Goal: Transaction & Acquisition: Purchase product/service

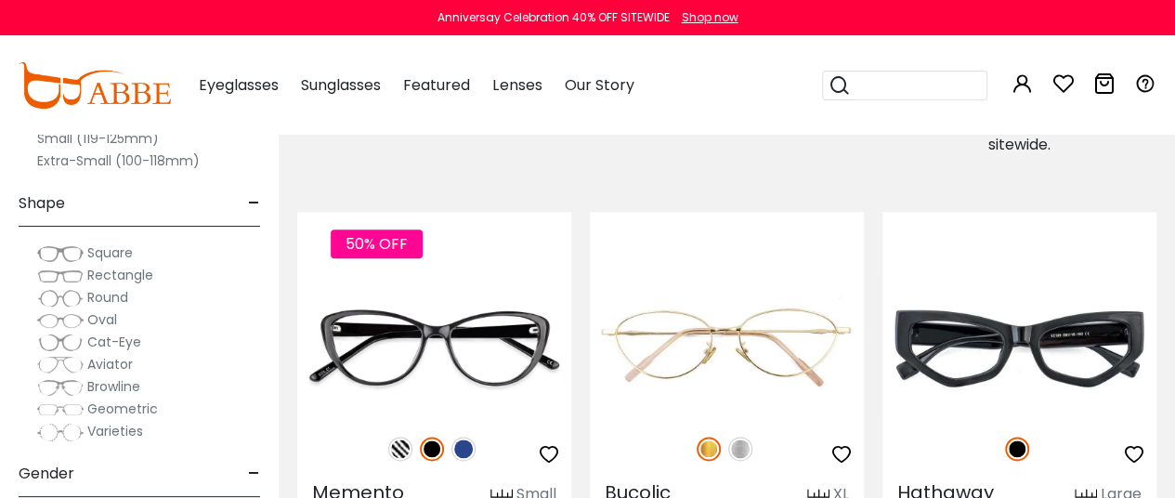
scroll to position [1081, 0]
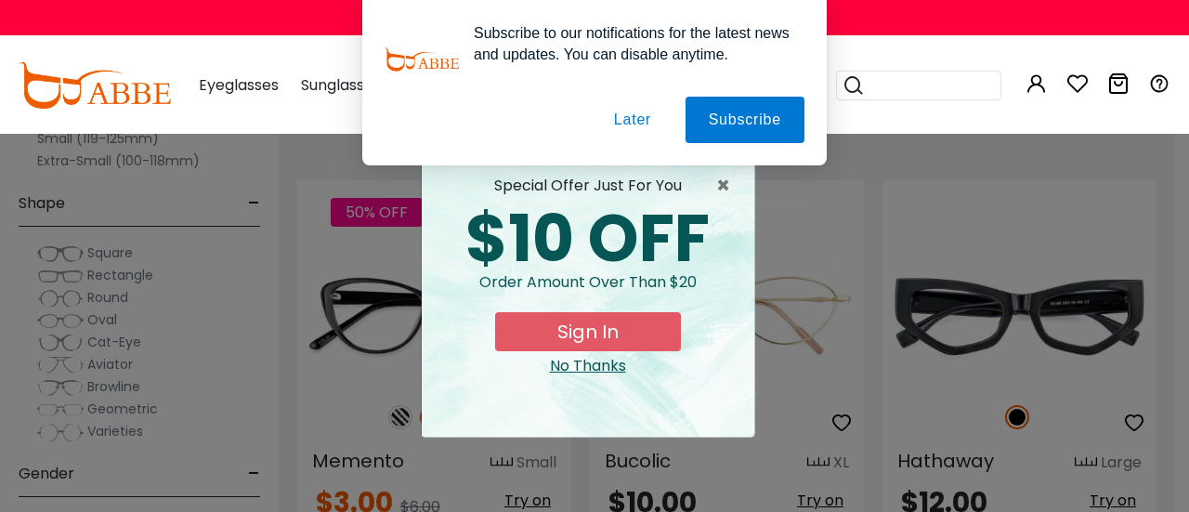
click at [636, 122] on button "Later" at bounding box center [633, 120] width 84 height 46
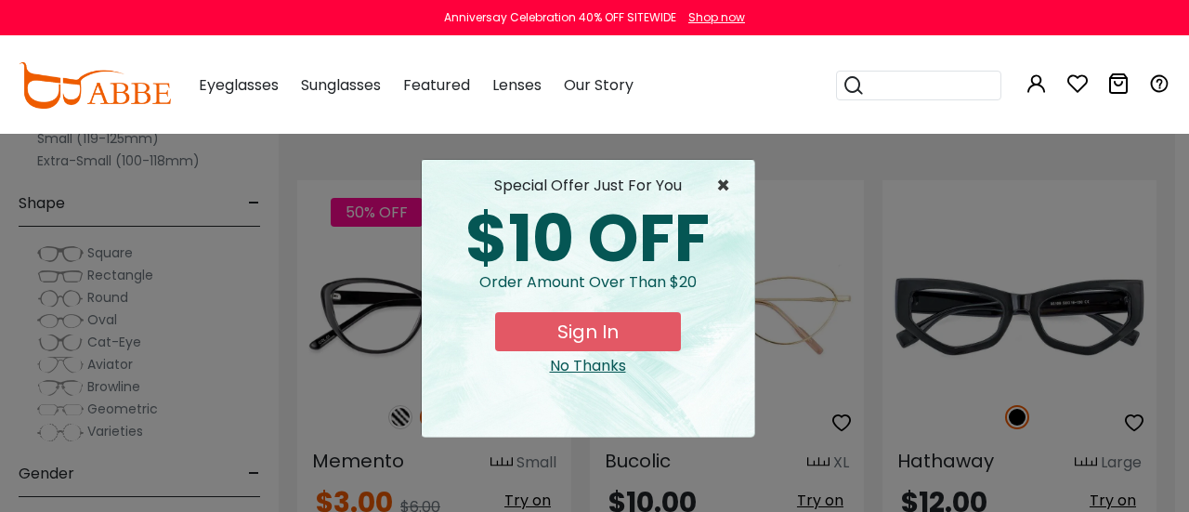
click at [725, 187] on span "×" at bounding box center [727, 186] width 23 height 22
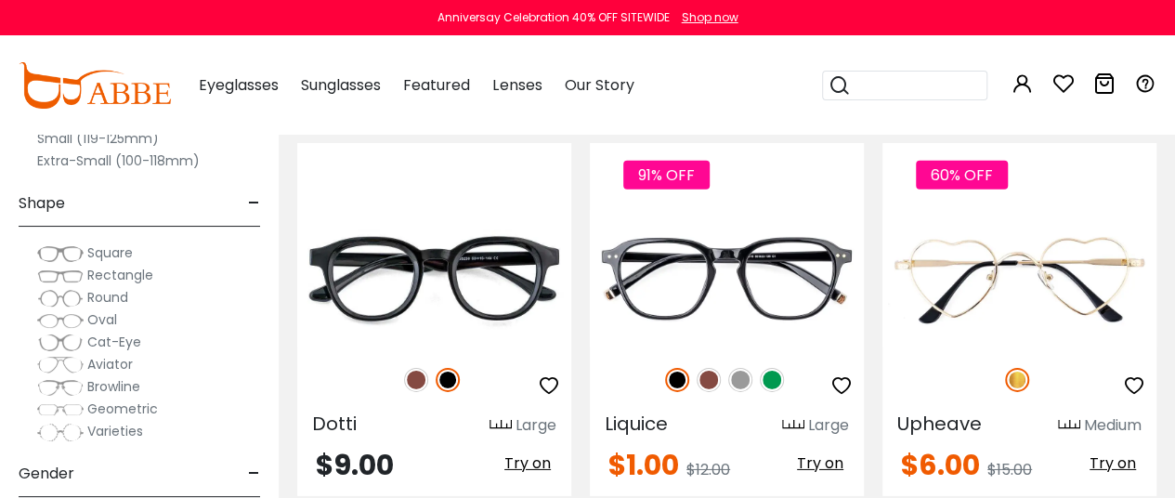
scroll to position [2752, 0]
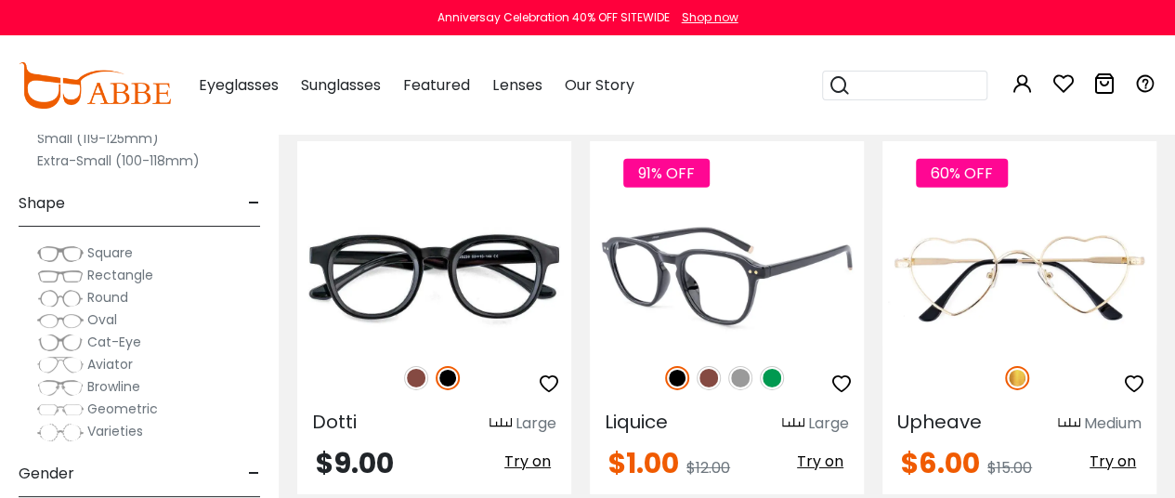
click at [743, 383] on img at bounding box center [740, 378] width 24 height 24
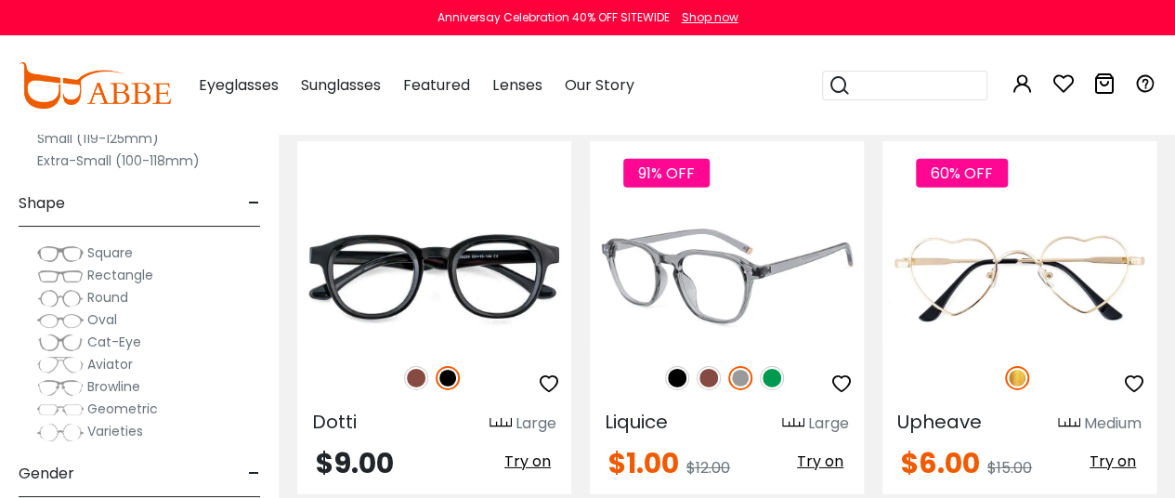
click at [709, 378] on img at bounding box center [708, 378] width 24 height 24
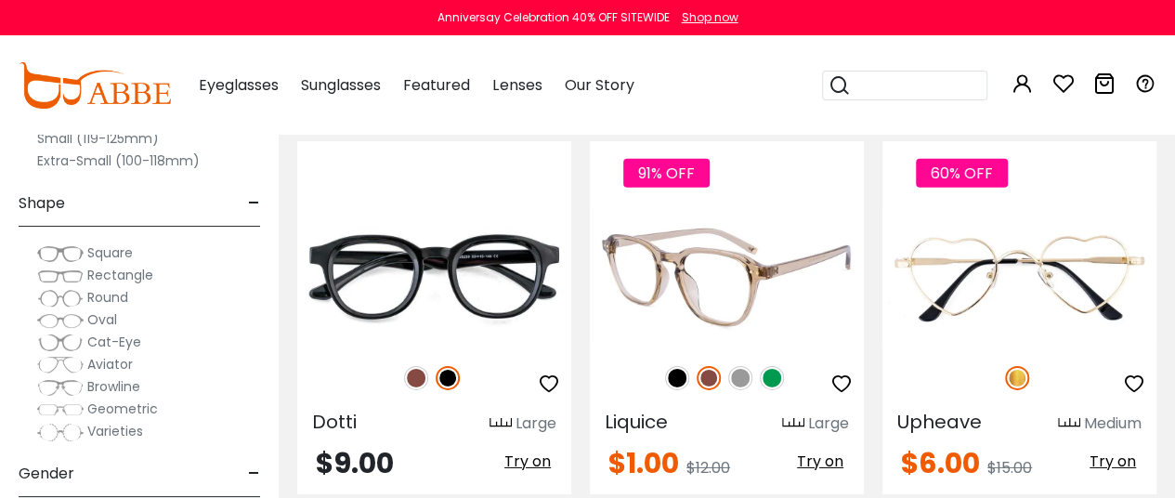
click at [678, 376] on img at bounding box center [677, 378] width 24 height 24
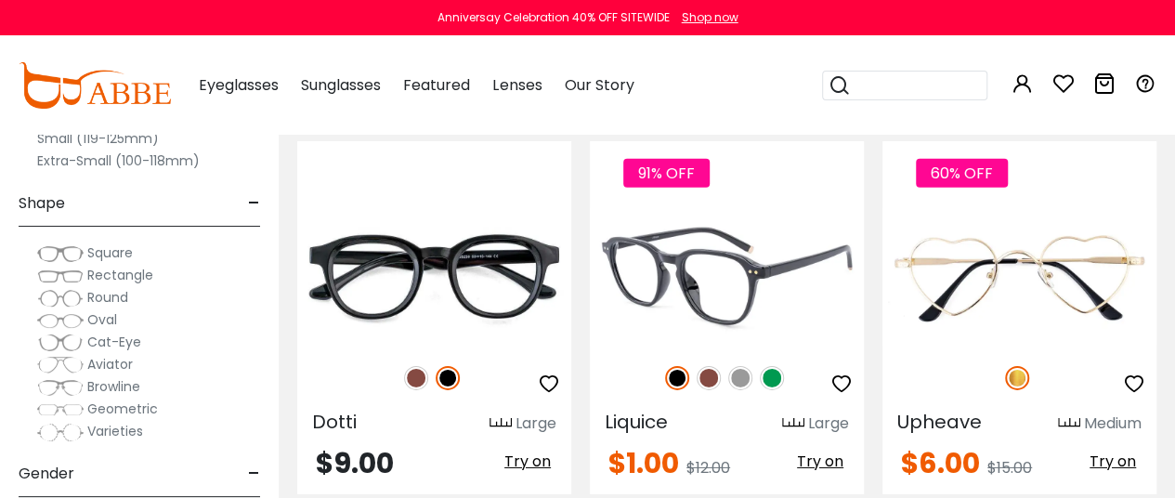
click at [773, 379] on img at bounding box center [772, 378] width 24 height 24
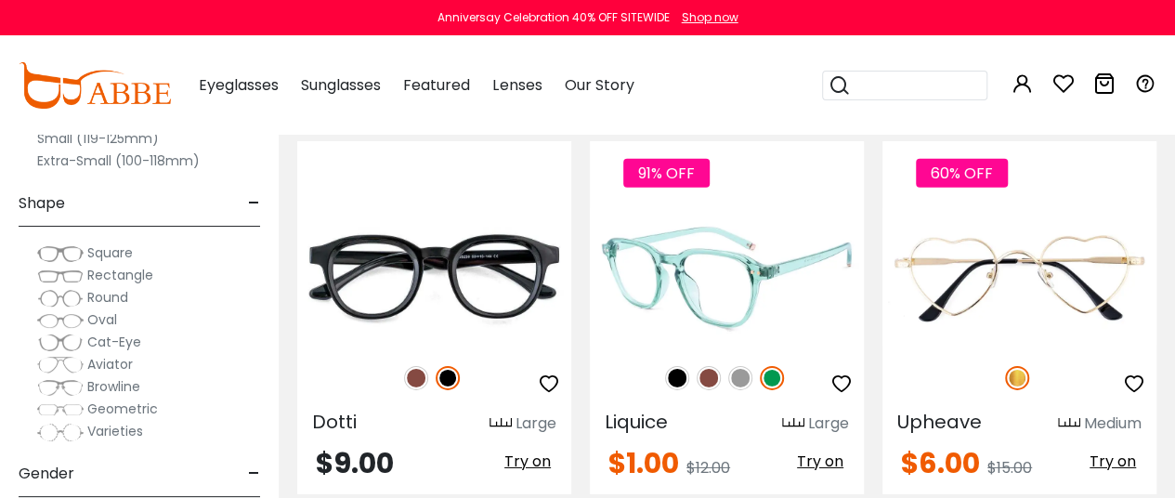
click at [734, 299] on img at bounding box center [727, 276] width 274 height 136
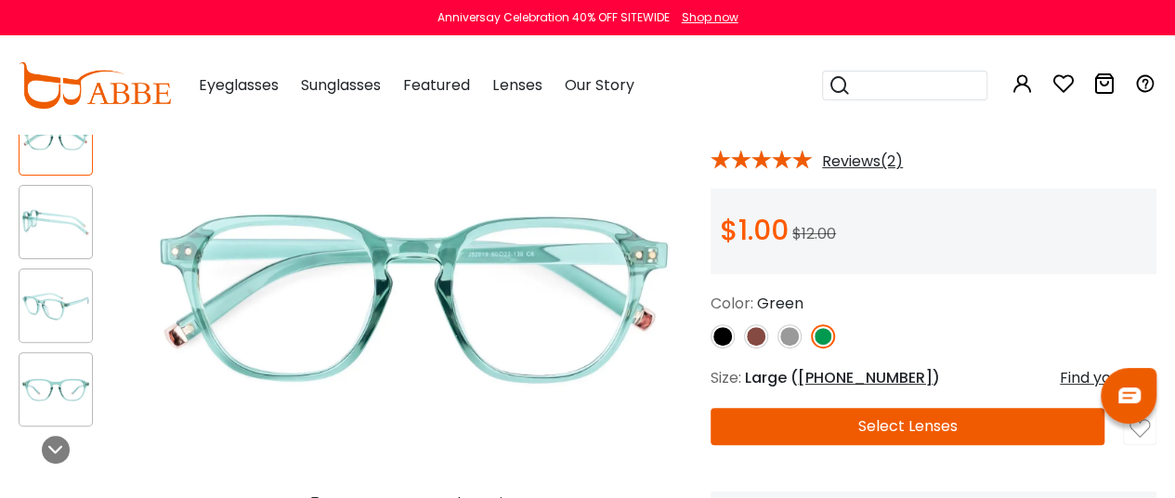
scroll to position [149, 0]
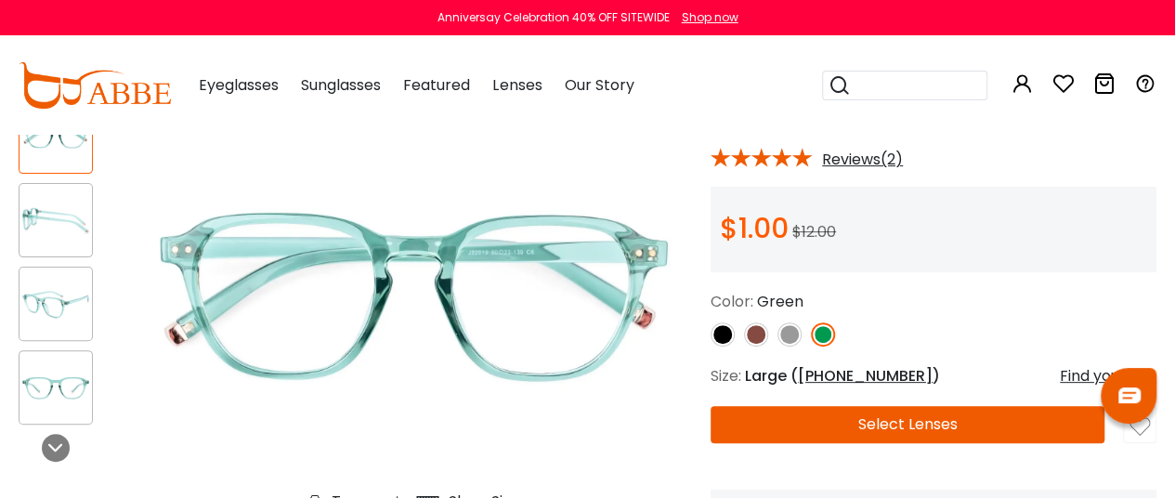
click at [782, 442] on button "Select Lenses" at bounding box center [907, 424] width 394 height 37
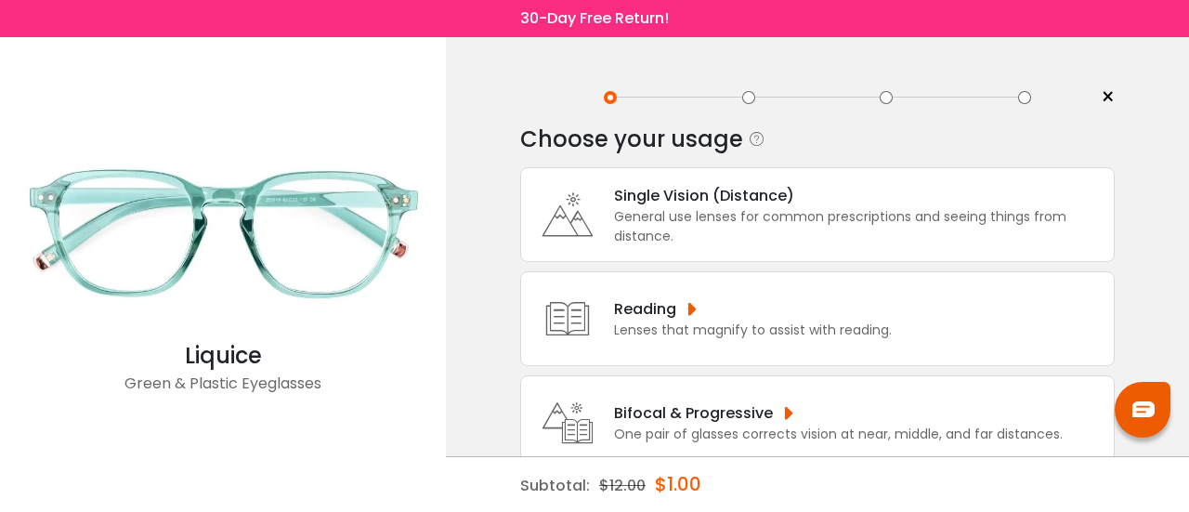
click at [748, 222] on div "General use lenses for common prescriptions and seeing things from distance." at bounding box center [859, 226] width 490 height 39
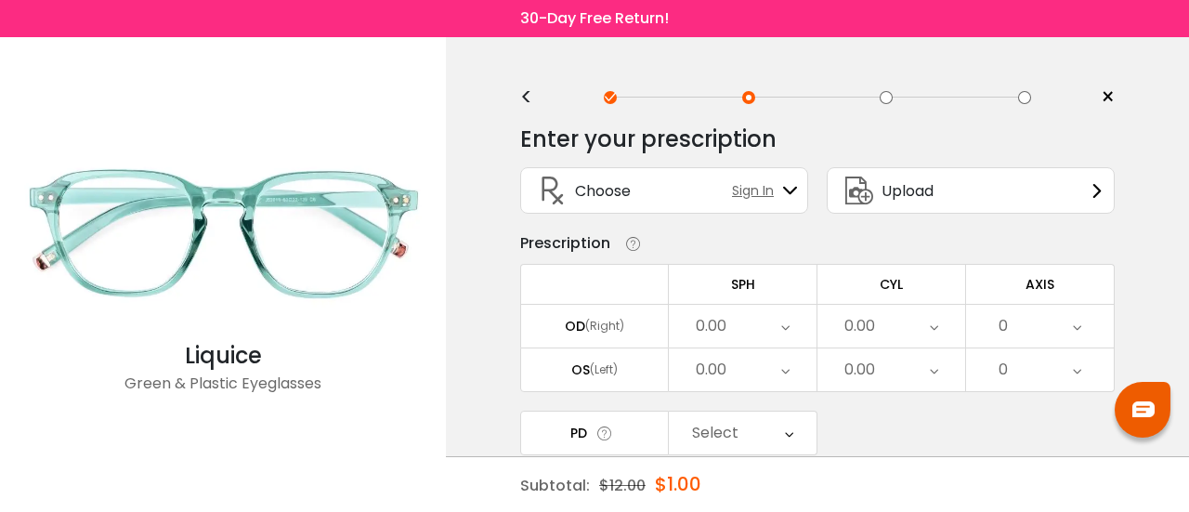
click at [789, 320] on icon at bounding box center [785, 326] width 8 height 43
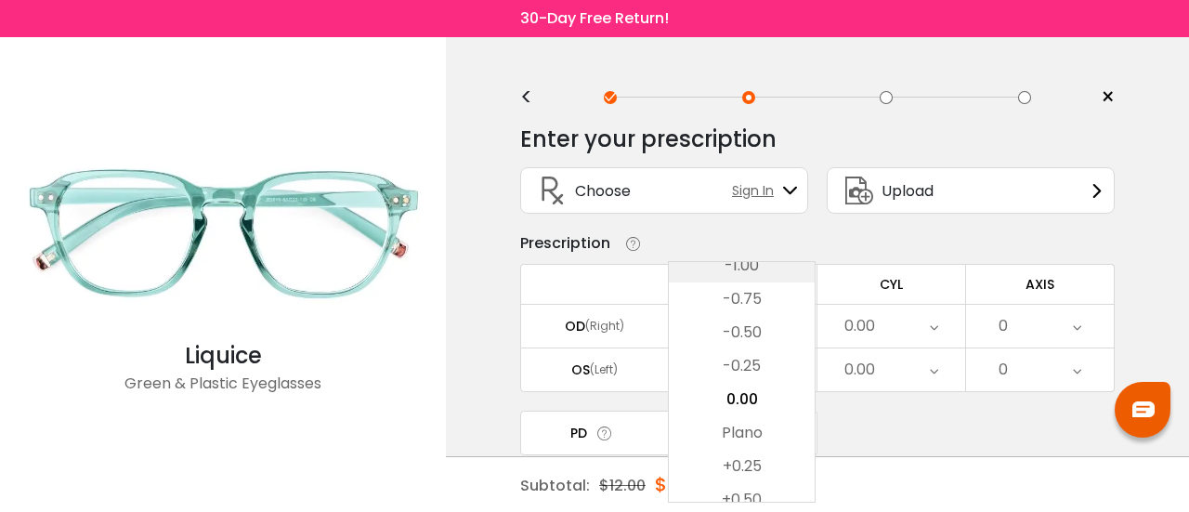
click at [767, 281] on li "-1.00" at bounding box center [742, 265] width 146 height 33
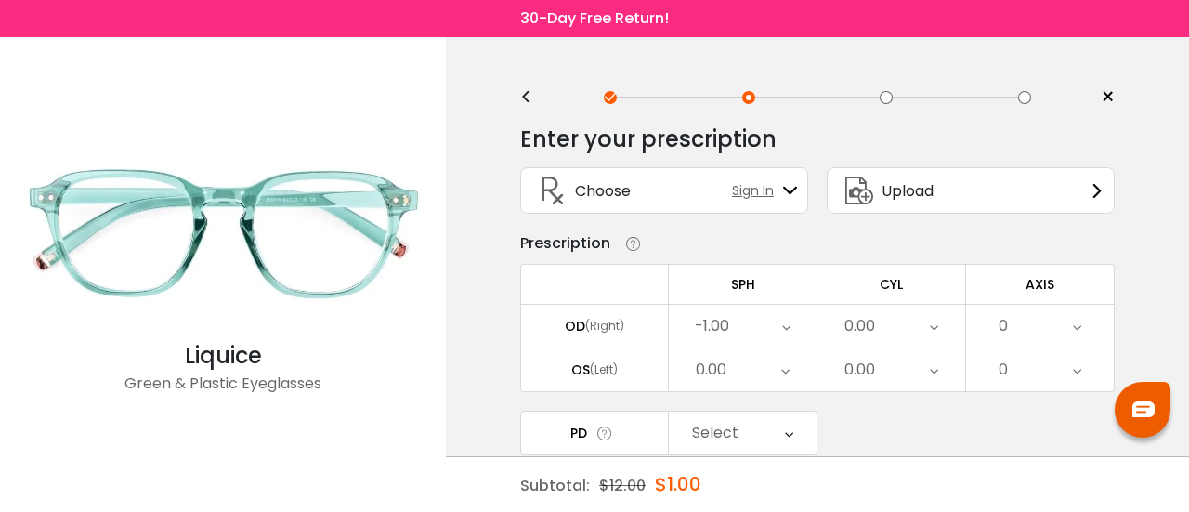
click at [782, 322] on icon at bounding box center [786, 326] width 8 height 43
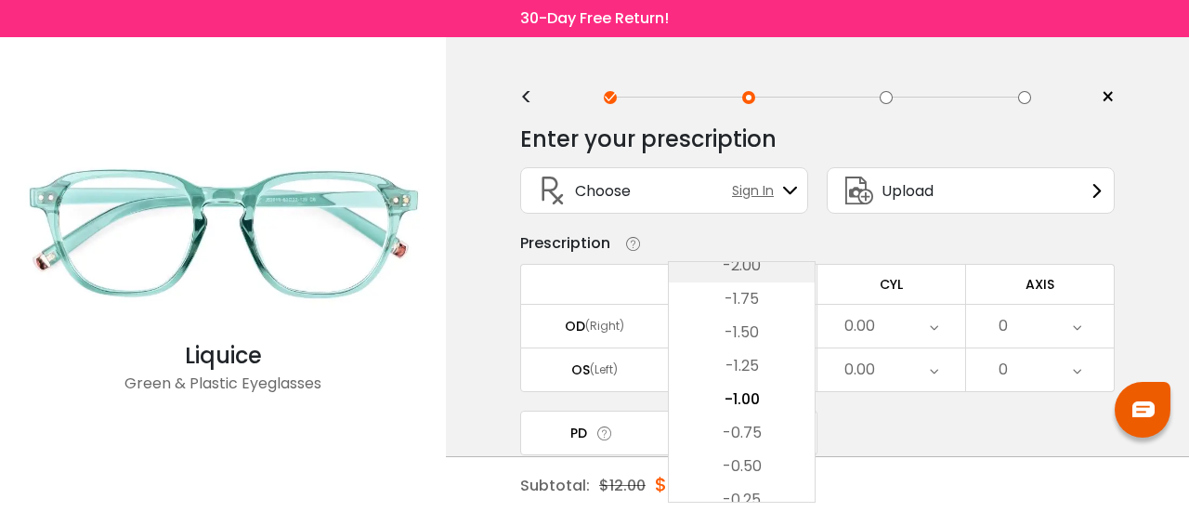
click at [780, 272] on li "-2.00" at bounding box center [742, 265] width 146 height 33
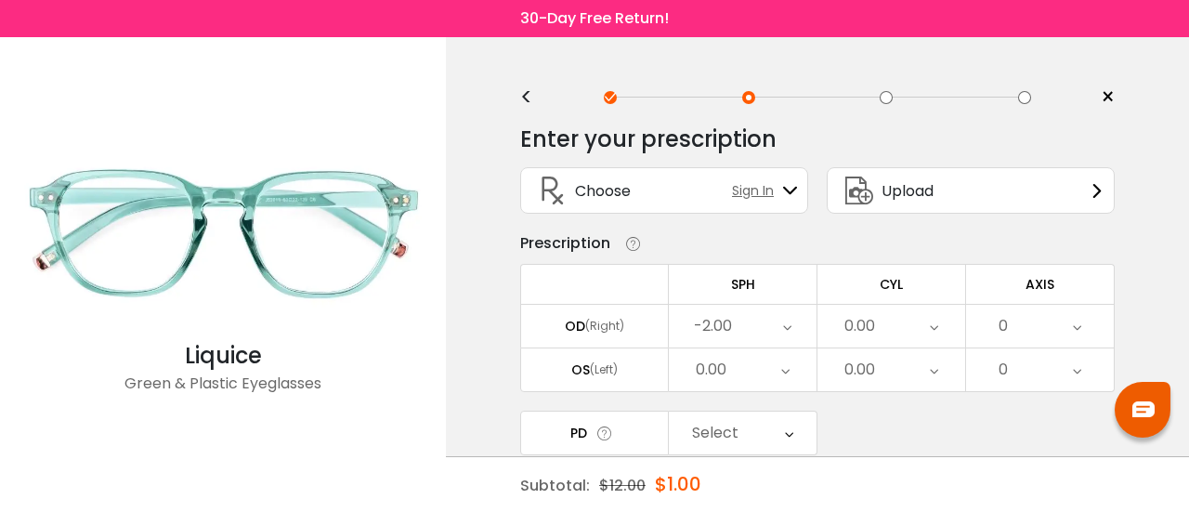
click at [786, 331] on icon at bounding box center [787, 326] width 8 height 43
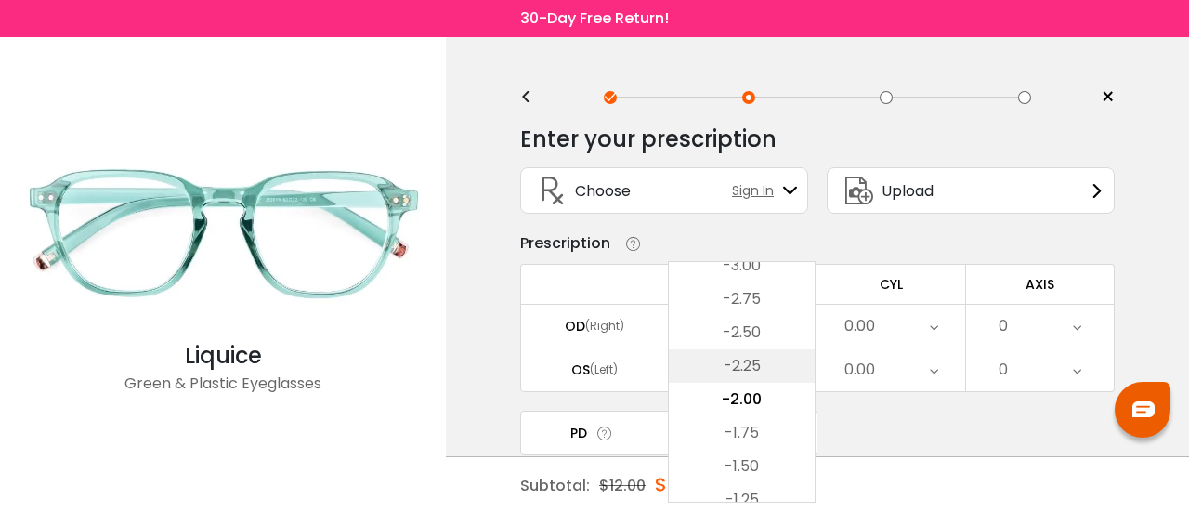
click at [774, 357] on li "-2.25" at bounding box center [742, 365] width 146 height 33
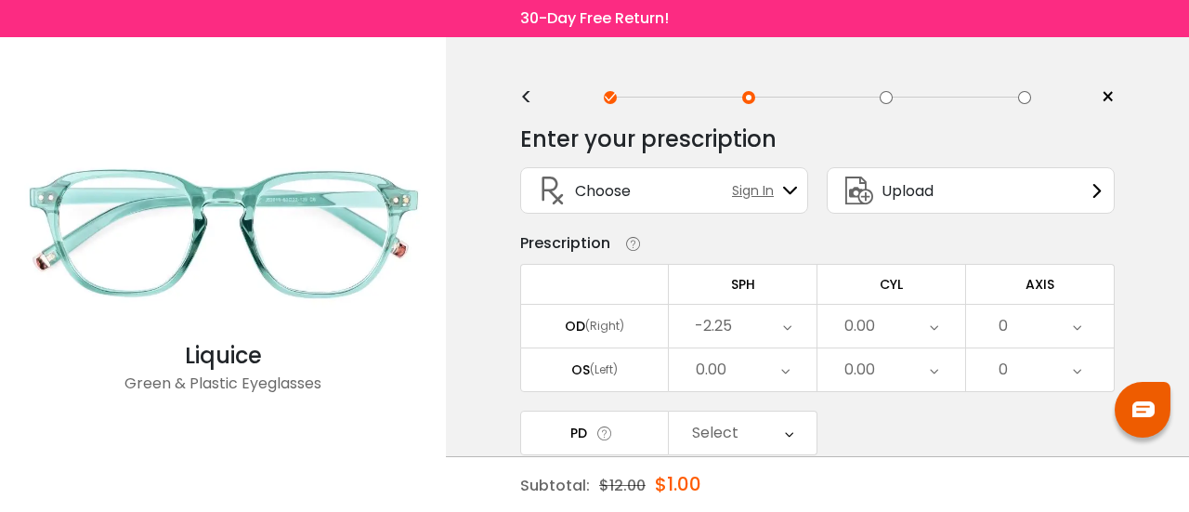
click at [903, 317] on div "0.00" at bounding box center [891, 326] width 148 height 43
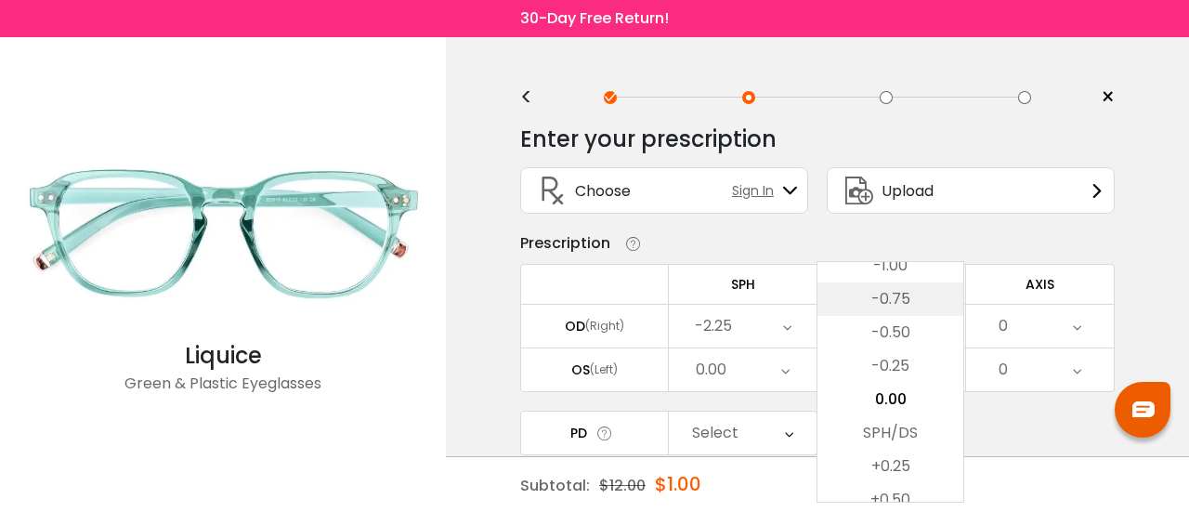
click at [904, 300] on li "-0.75" at bounding box center [890, 298] width 146 height 33
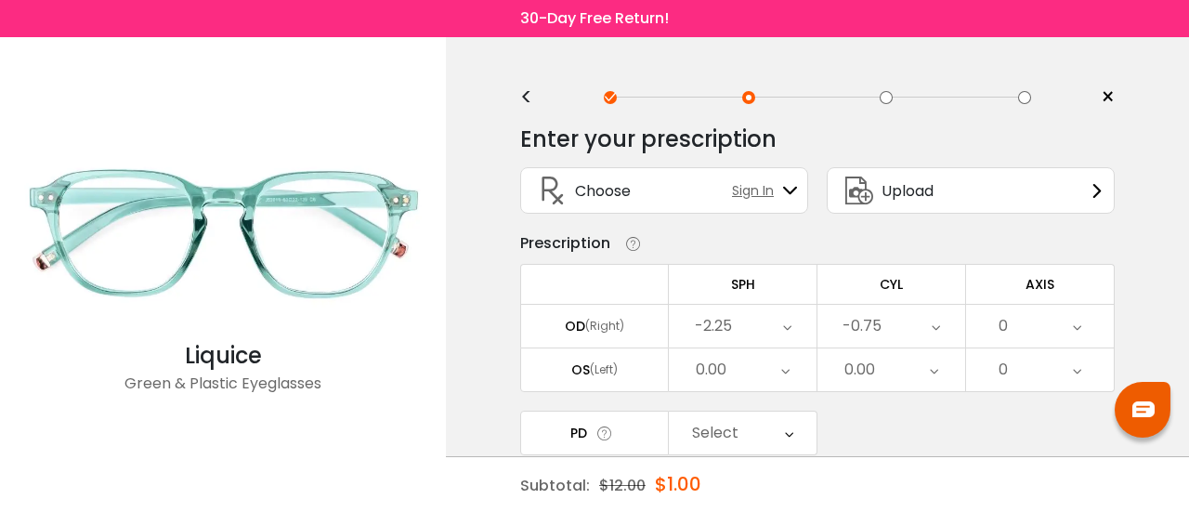
click at [1033, 329] on div "0" at bounding box center [1040, 326] width 148 height 43
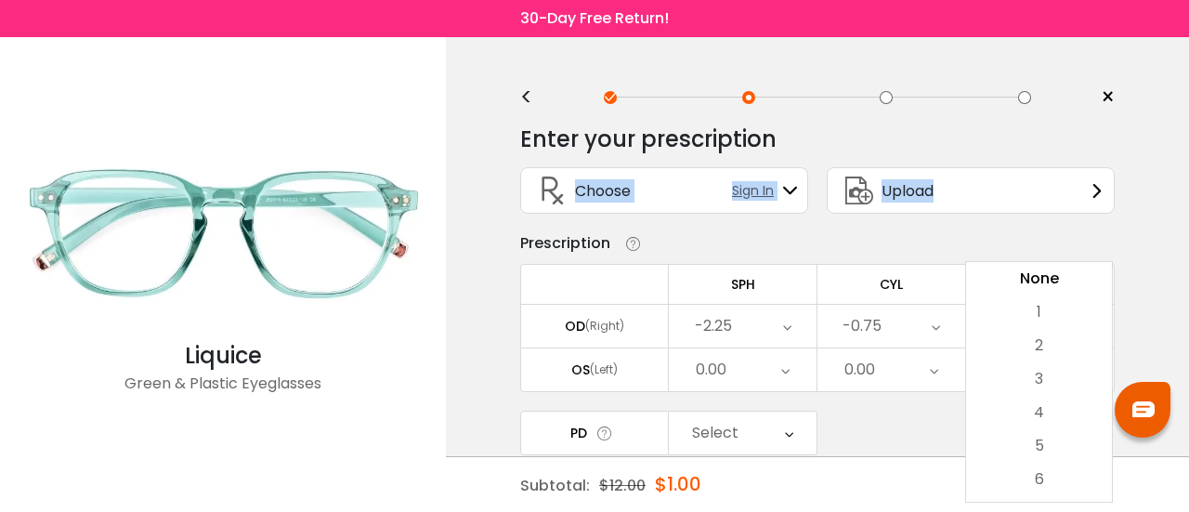
drag, startPoint x: 1181, startPoint y: 154, endPoint x: 1179, endPoint y: 199, distance: 44.6
click at [1179, 200] on div "< × Choose your usage Single Vision (Distance) This lens helps you see details …" at bounding box center [817, 367] width 743 height 660
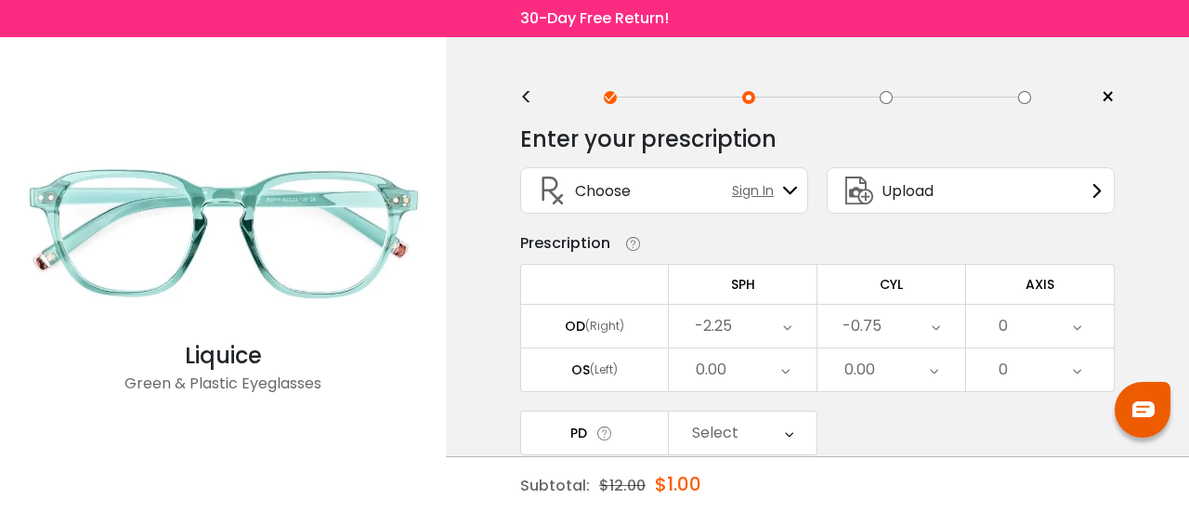
click at [1145, 237] on div "< × Choose your usage Single Vision (Distance) This lens helps you see details …" at bounding box center [817, 367] width 743 height 660
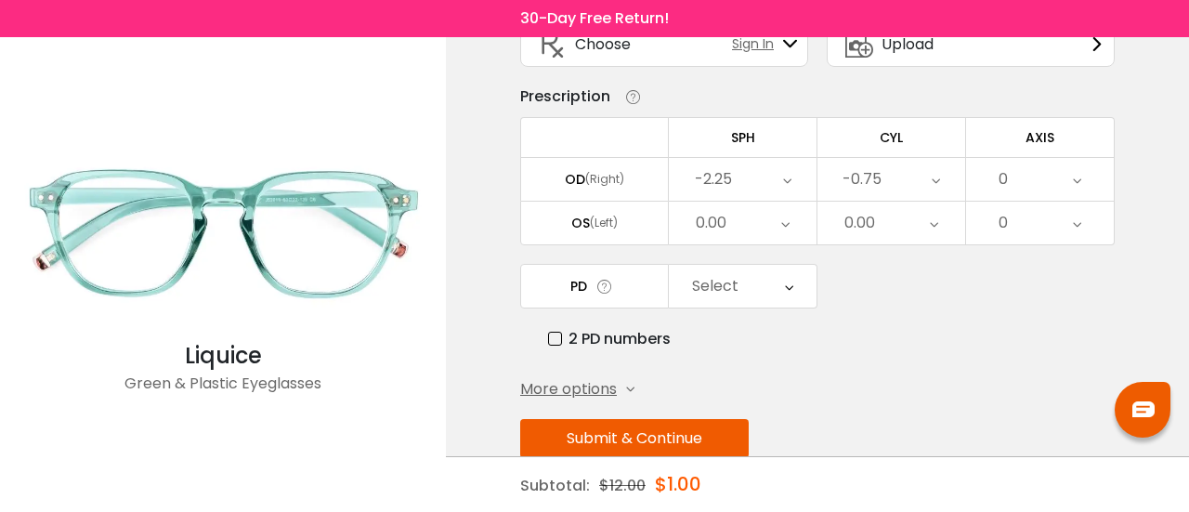
scroll to position [149, 0]
click at [1085, 175] on div "0" at bounding box center [1040, 177] width 148 height 43
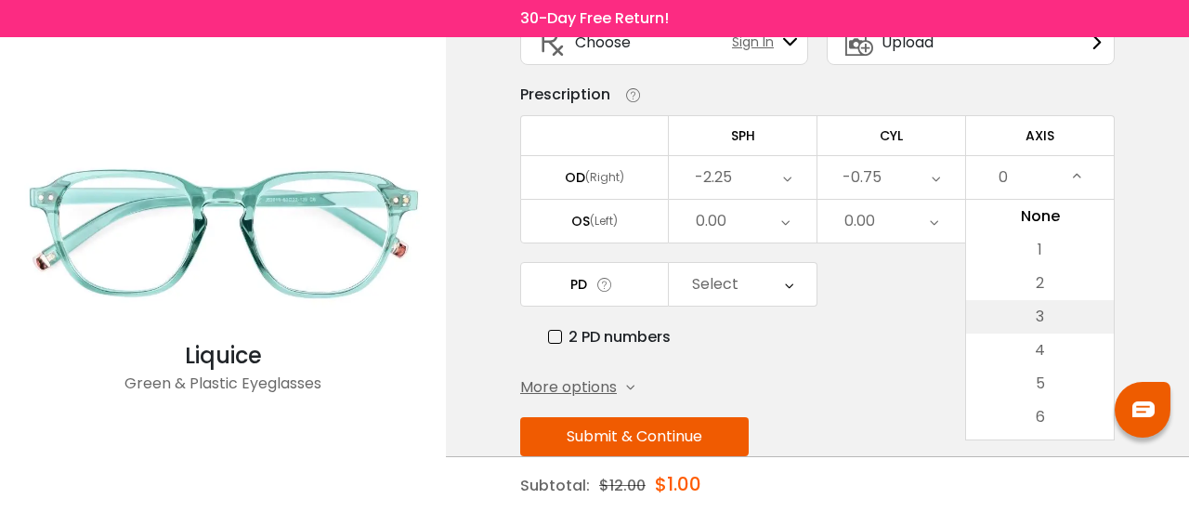
scroll to position [181, 0]
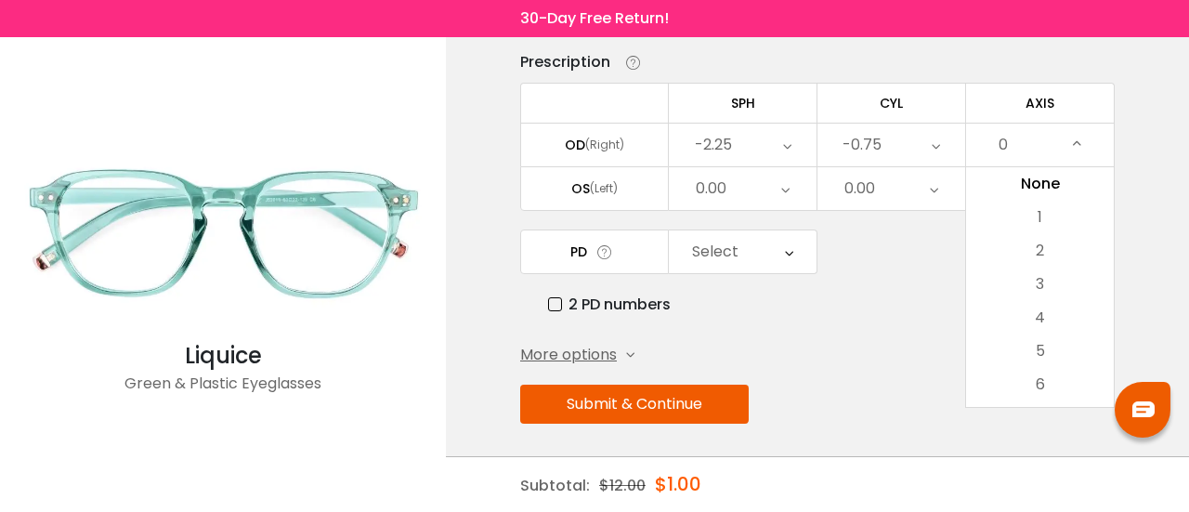
click at [1010, 144] on div "0" at bounding box center [1040, 144] width 148 height 43
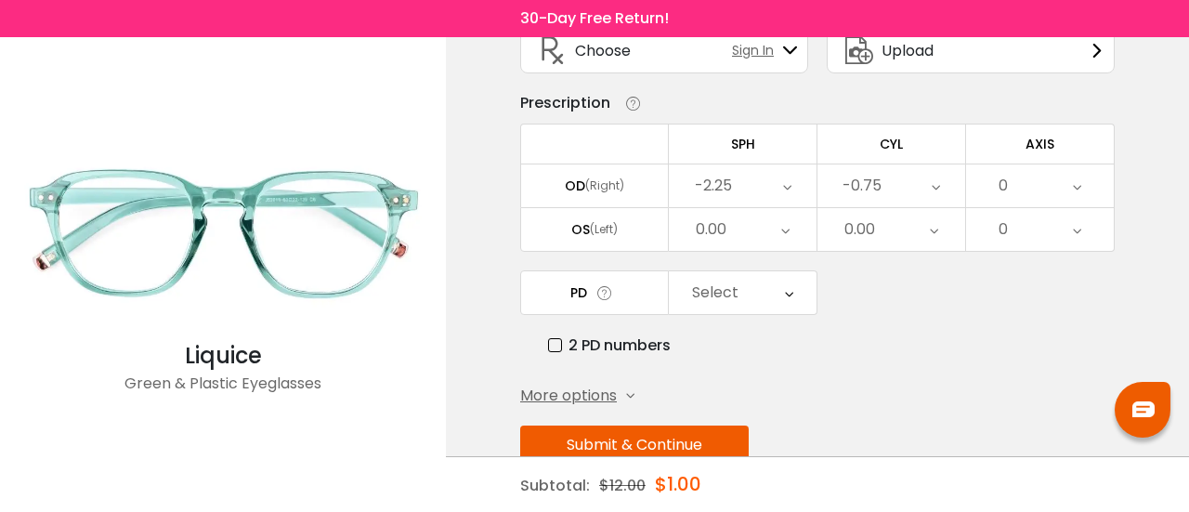
scroll to position [144, 0]
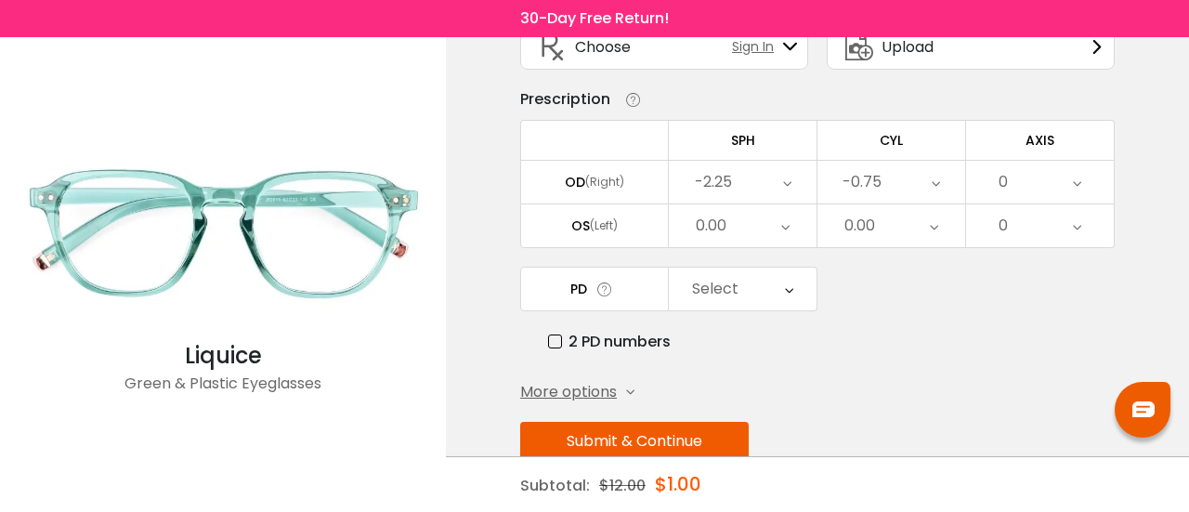
click at [1018, 177] on div "0" at bounding box center [1040, 182] width 148 height 43
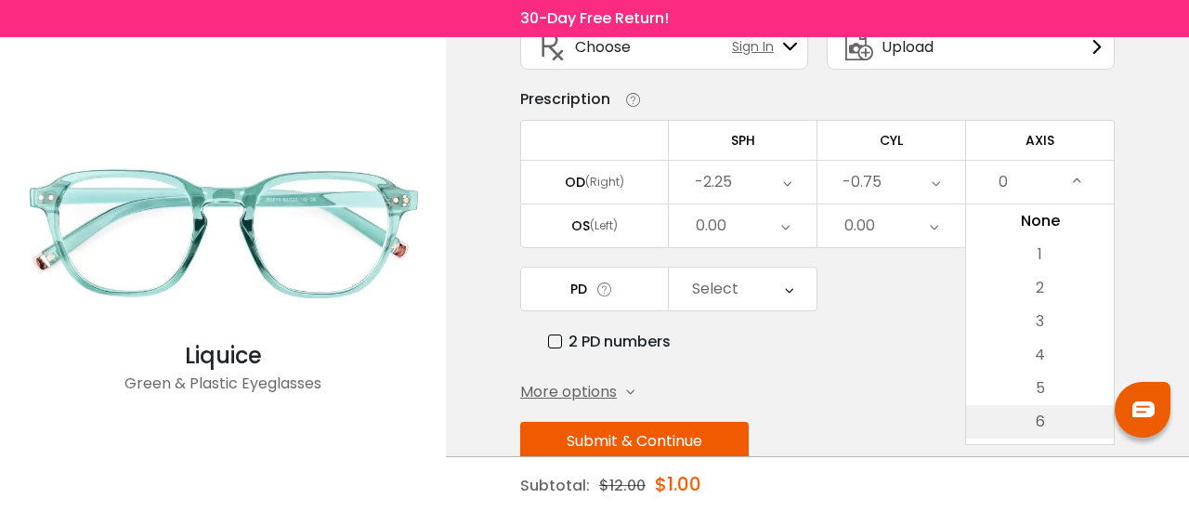
click at [1054, 408] on li "6" at bounding box center [1040, 421] width 148 height 33
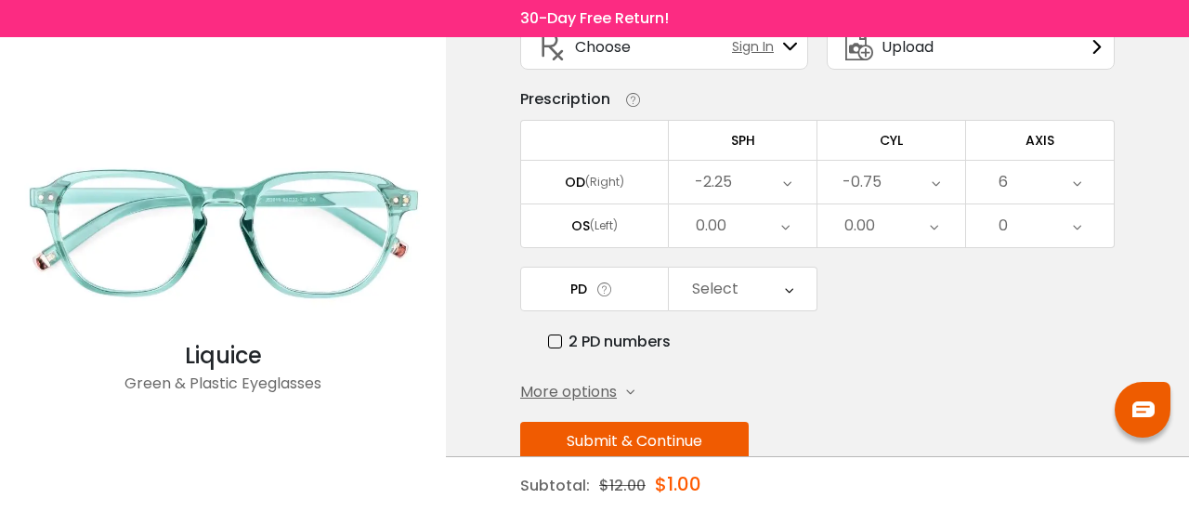
click at [1053, 177] on div "6" at bounding box center [1040, 182] width 148 height 43
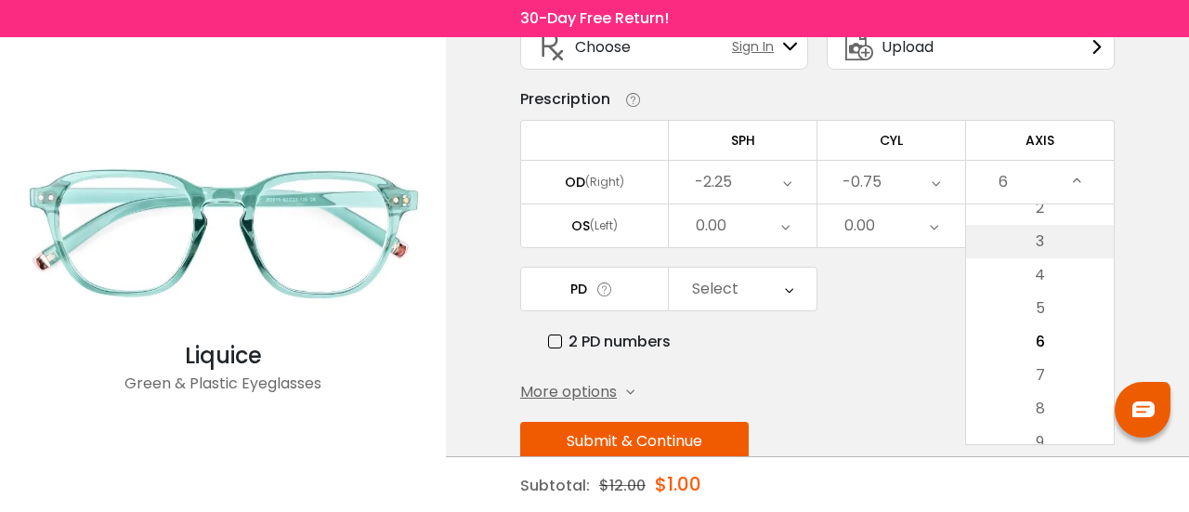
click at [1042, 244] on li "3" at bounding box center [1040, 241] width 148 height 33
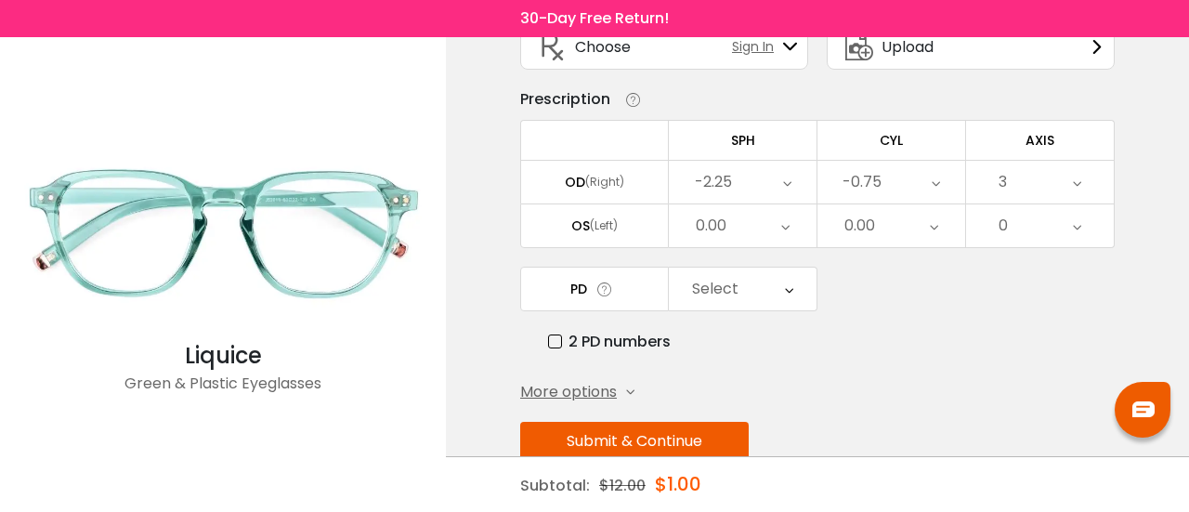
click at [693, 212] on div "0.00" at bounding box center [743, 225] width 148 height 43
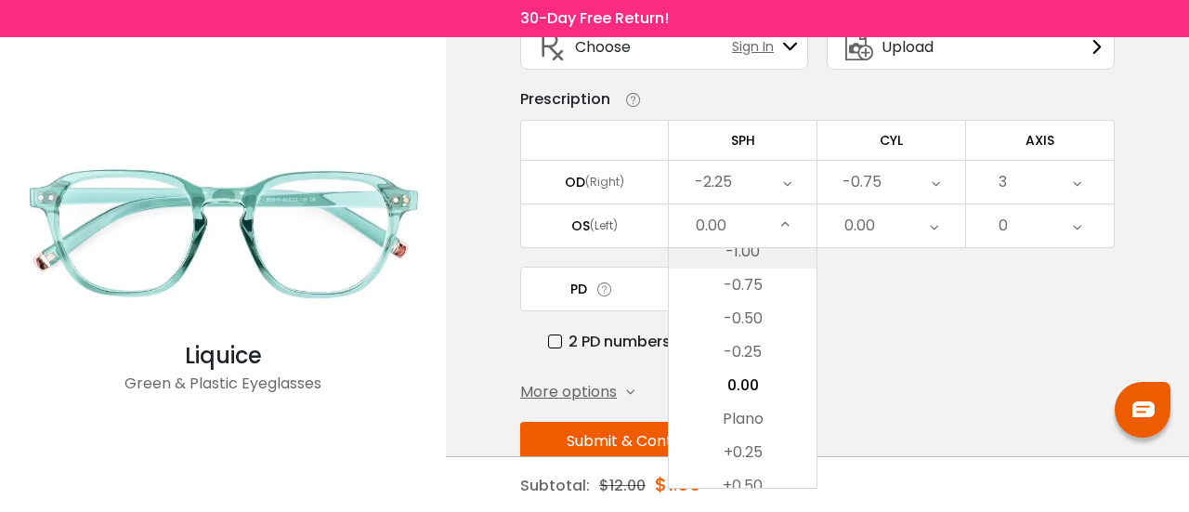
click at [750, 248] on li "-1.00" at bounding box center [743, 251] width 148 height 33
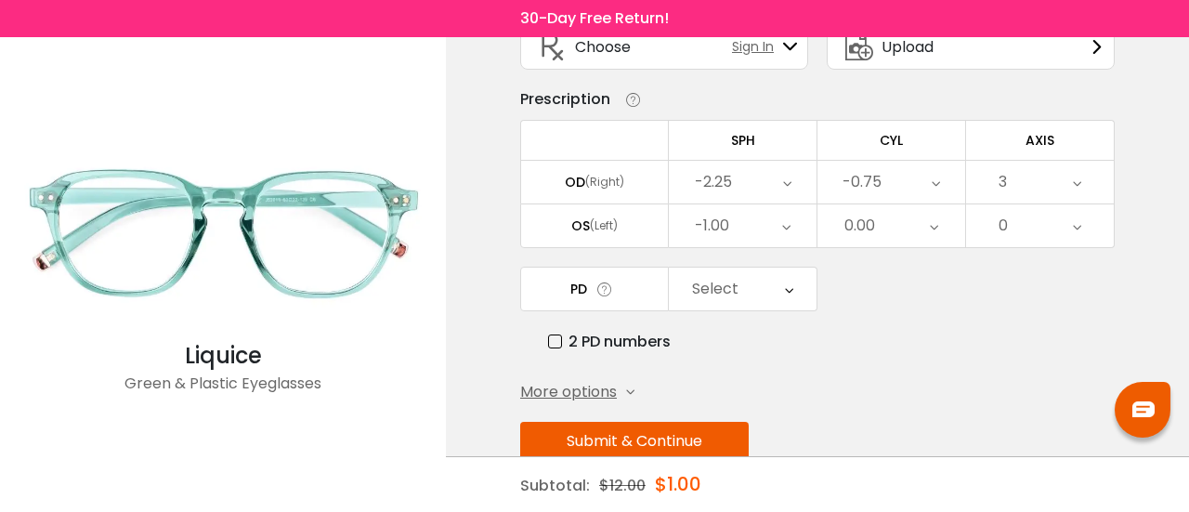
click at [755, 229] on div "-1.00" at bounding box center [743, 225] width 148 height 43
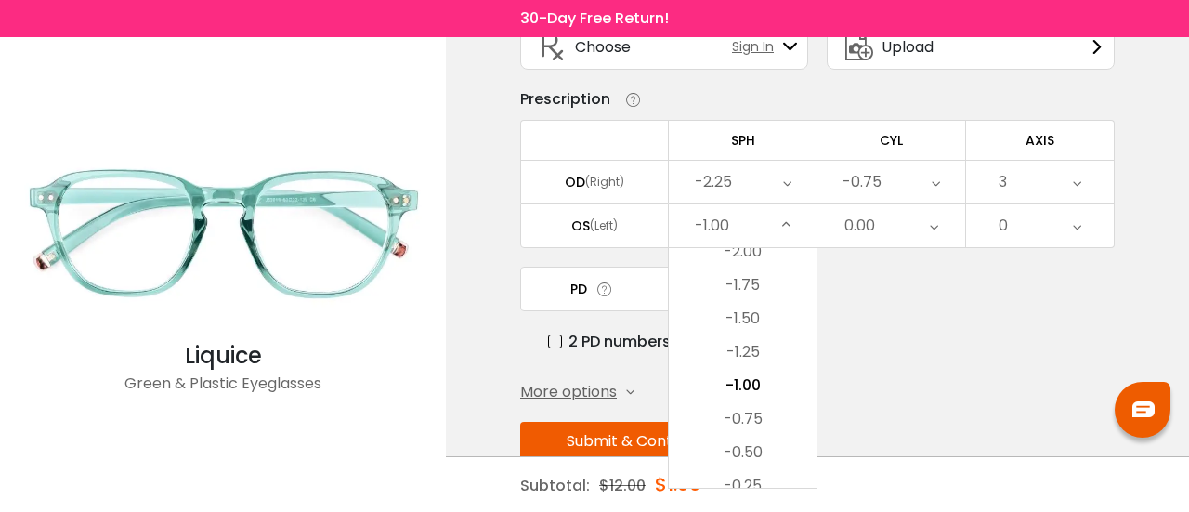
click at [945, 297] on div "PD Select Cancel PD Save 46 47 48 49 50 51 52 53 54 55 56 57 58 59 60 61 62 63 …" at bounding box center [817, 309] width 594 height 86
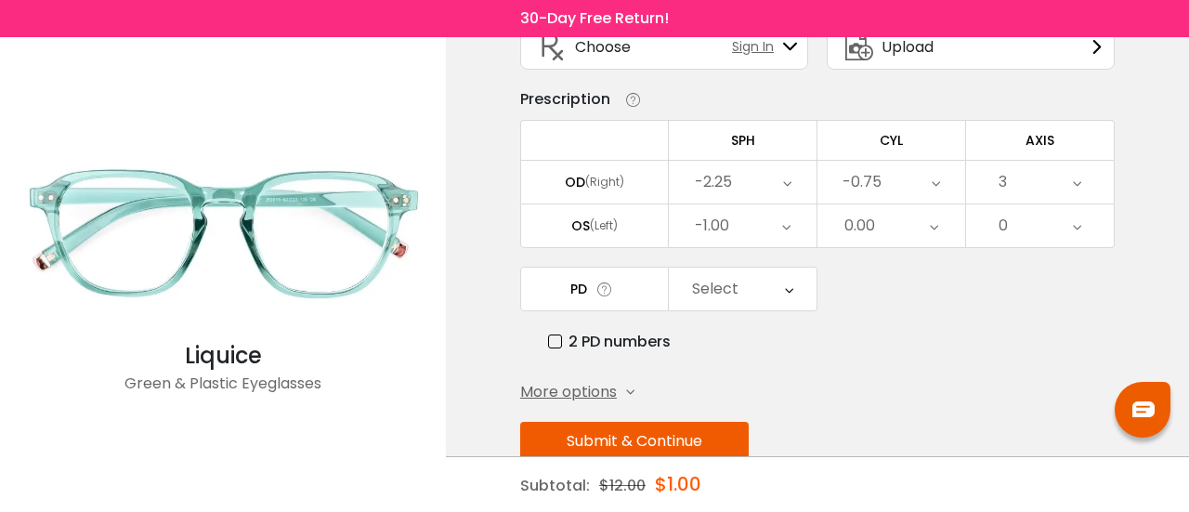
scroll to position [51, 0]
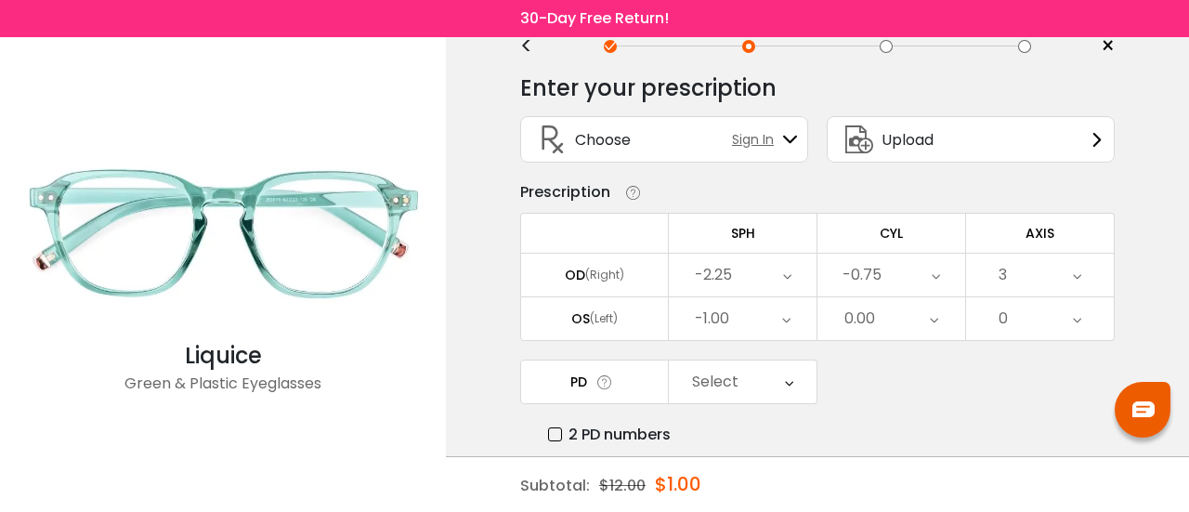
click at [774, 312] on div "-1.00" at bounding box center [743, 318] width 148 height 43
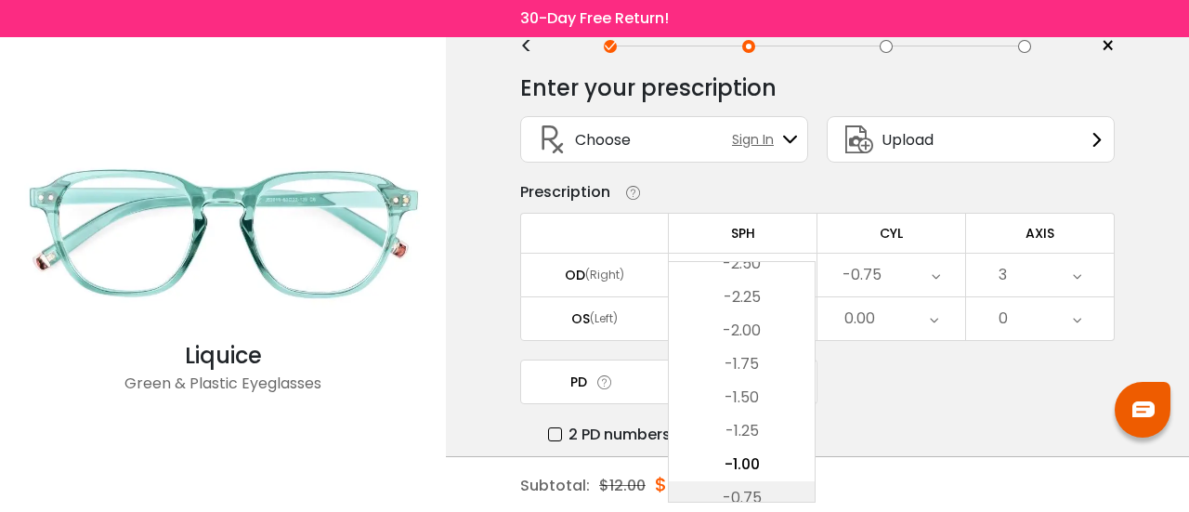
scroll to position [2327, 0]
click at [747, 296] on li "-2.50" at bounding box center [742, 291] width 146 height 33
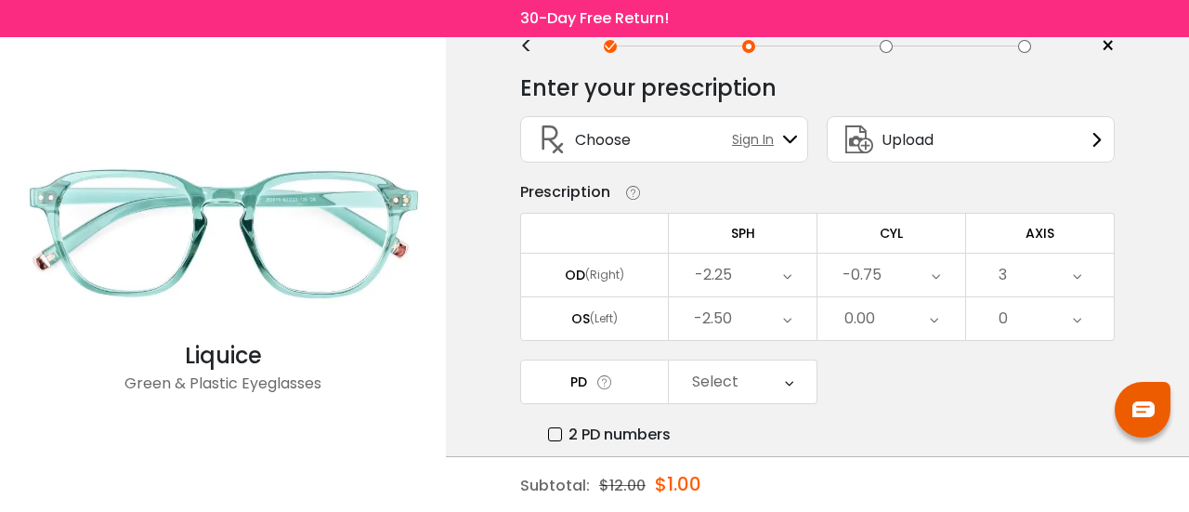
click at [894, 320] on div "0.00" at bounding box center [891, 318] width 148 height 43
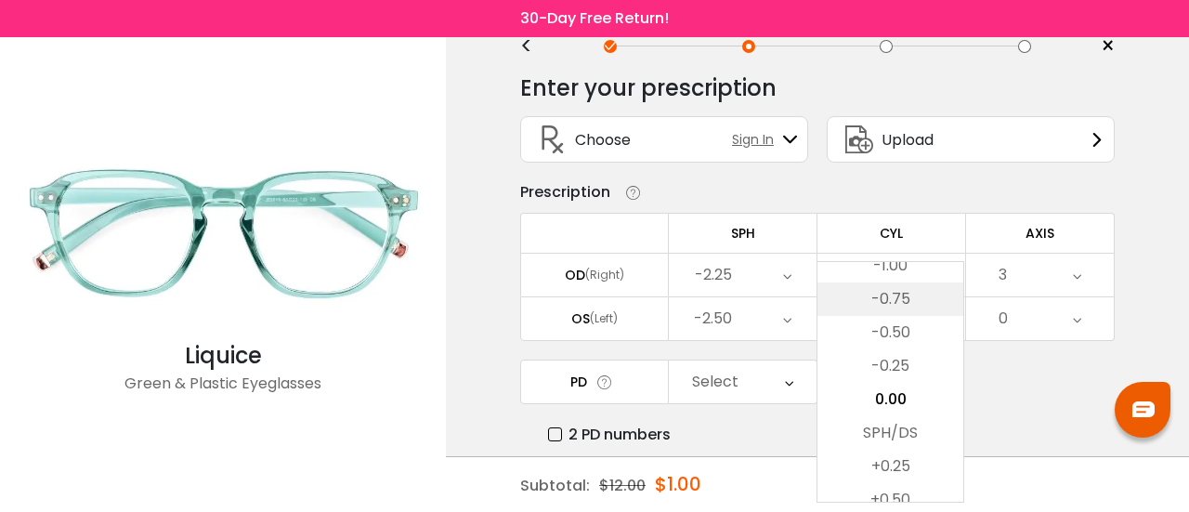
click at [899, 305] on li "-0.75" at bounding box center [890, 298] width 146 height 33
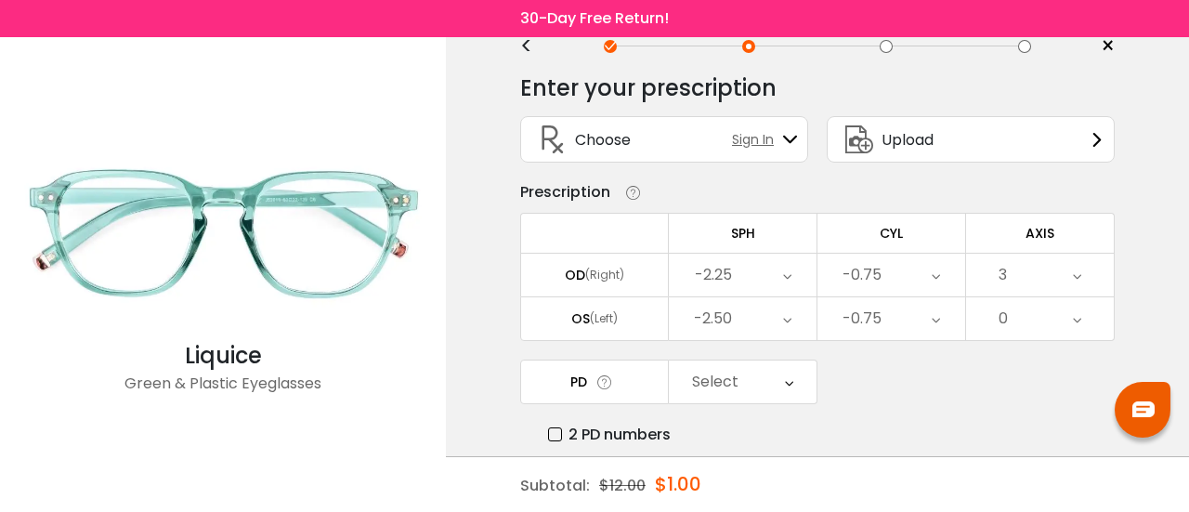
click at [1014, 313] on div "0" at bounding box center [1040, 318] width 148 height 43
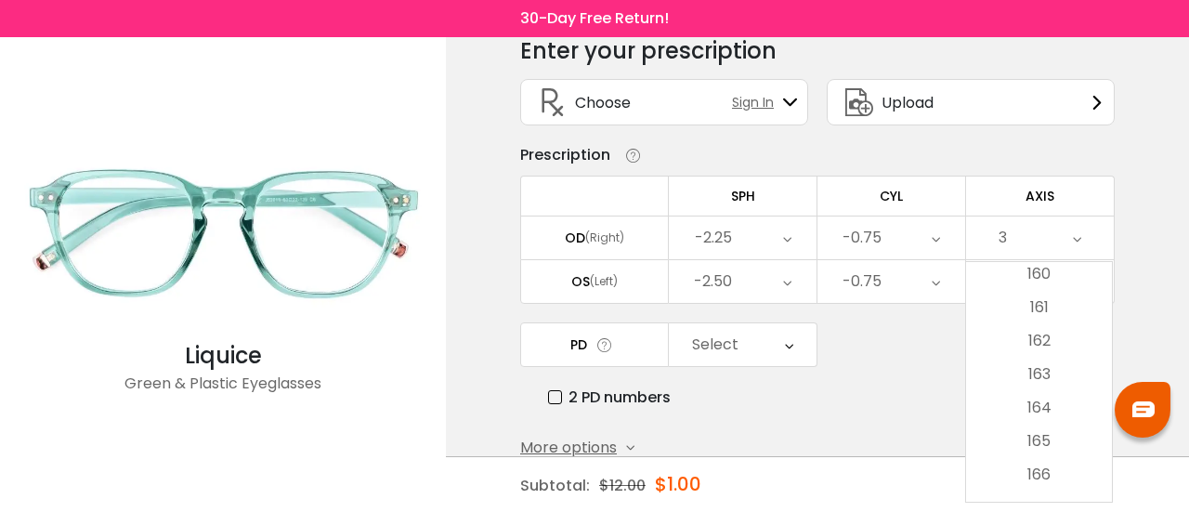
scroll to position [5478, 0]
click at [1027, 317] on li "165" at bounding box center [1039, 315] width 146 height 33
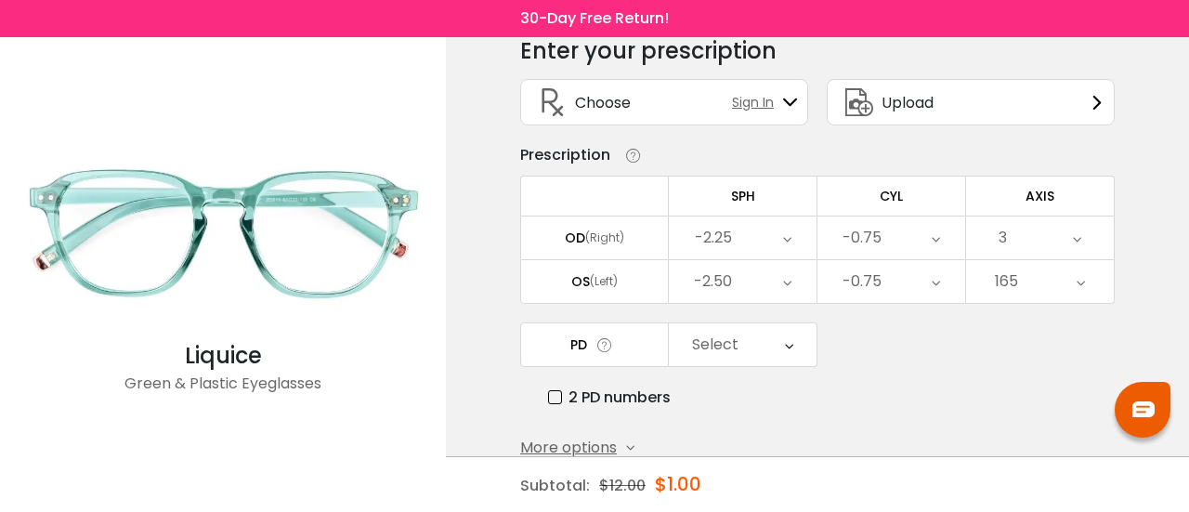
click at [737, 334] on div "Select" at bounding box center [743, 344] width 148 height 43
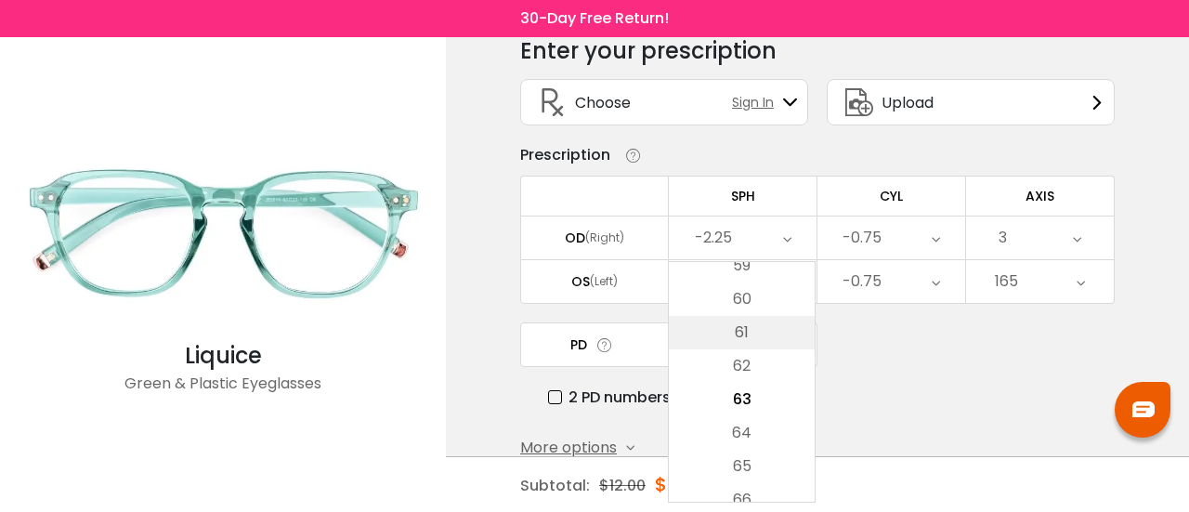
scroll to position [540, 0]
click at [743, 339] on li "64" at bounding box center [742, 339] width 146 height 33
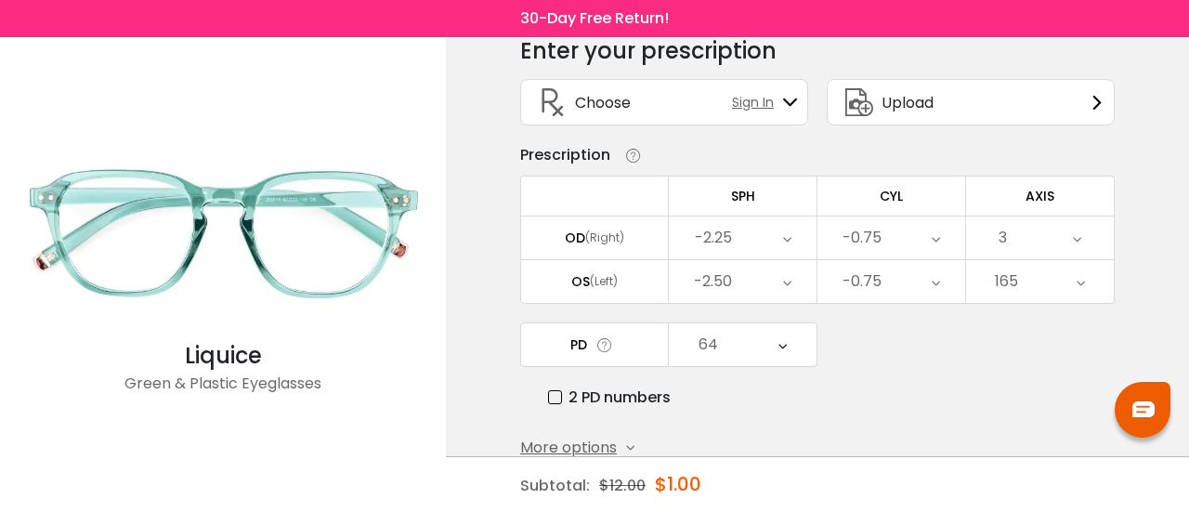
scroll to position [181, 0]
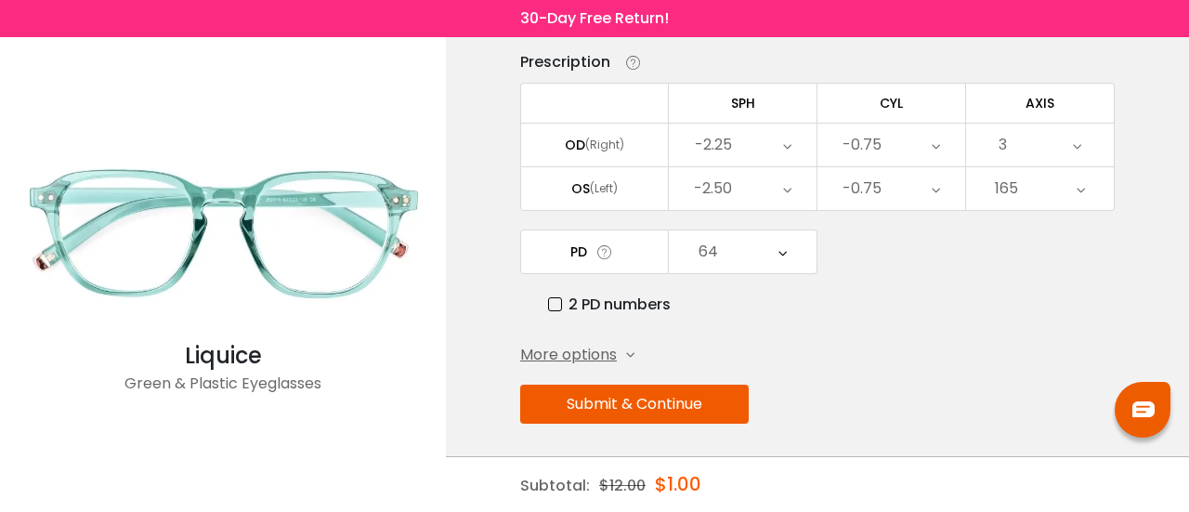
click at [699, 387] on button "Submit & Continue" at bounding box center [634, 403] width 228 height 39
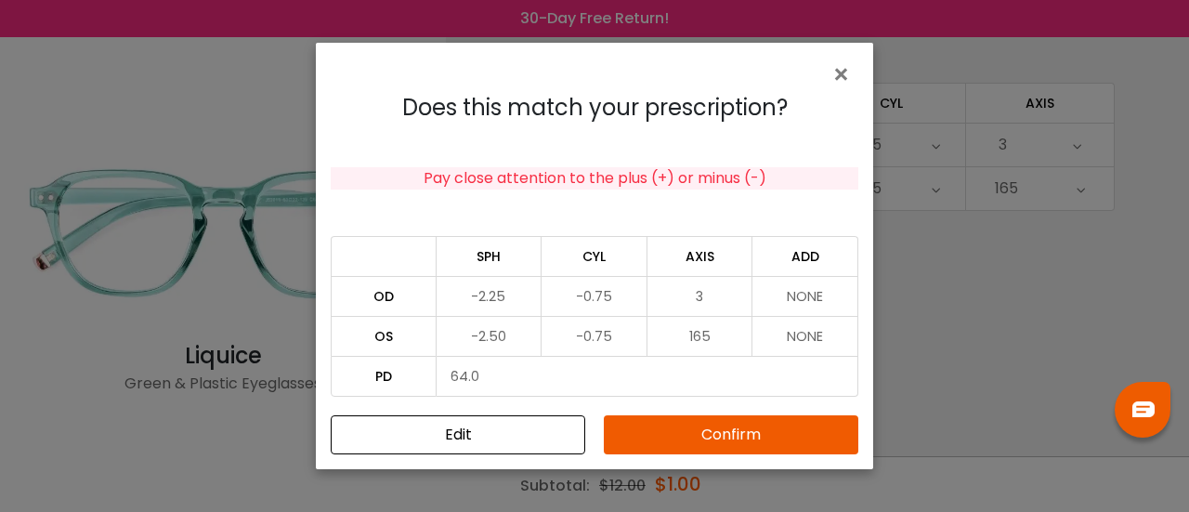
click at [728, 438] on button "Confirm" at bounding box center [731, 434] width 254 height 39
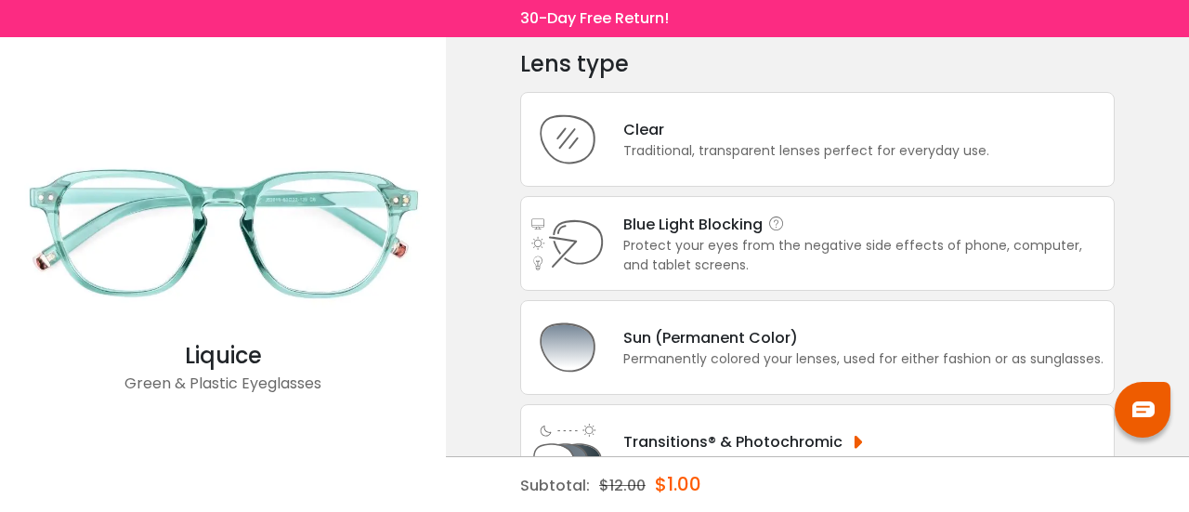
scroll to position [93, 0]
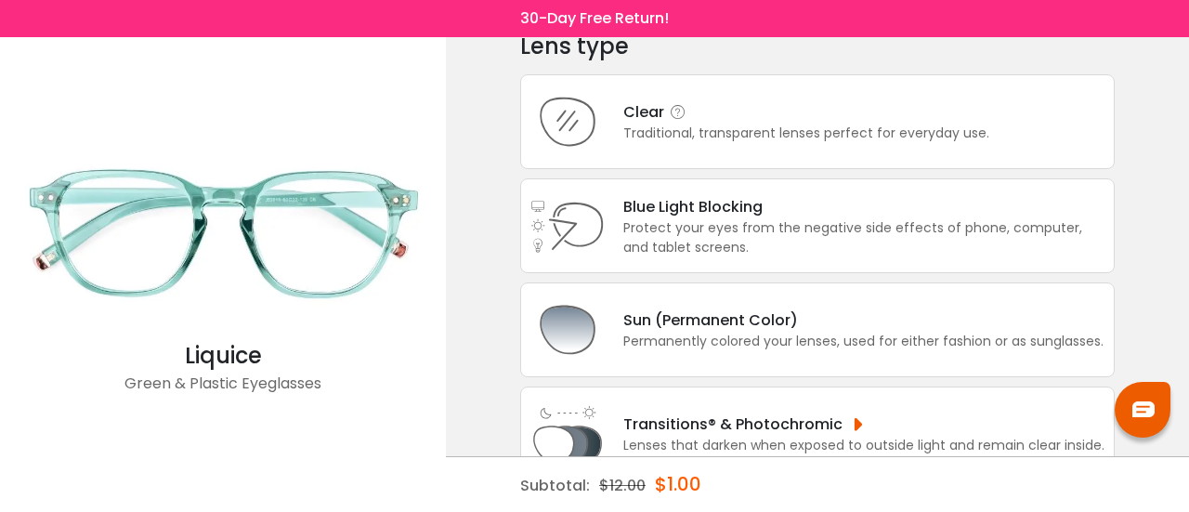
click at [730, 138] on div "Traditional, transparent lenses perfect for everyday use." at bounding box center [806, 132] width 366 height 19
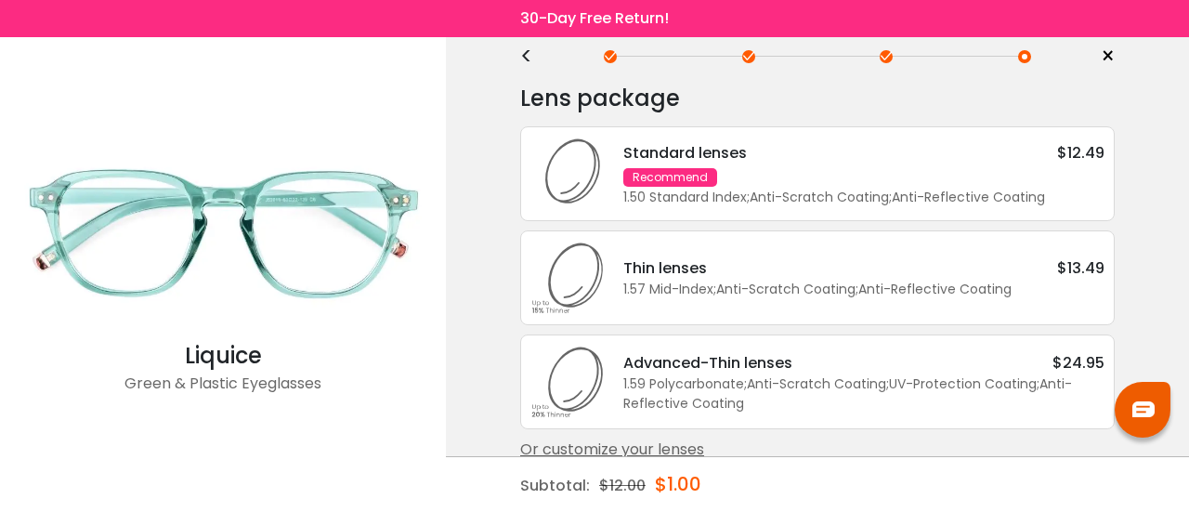
scroll to position [61, 0]
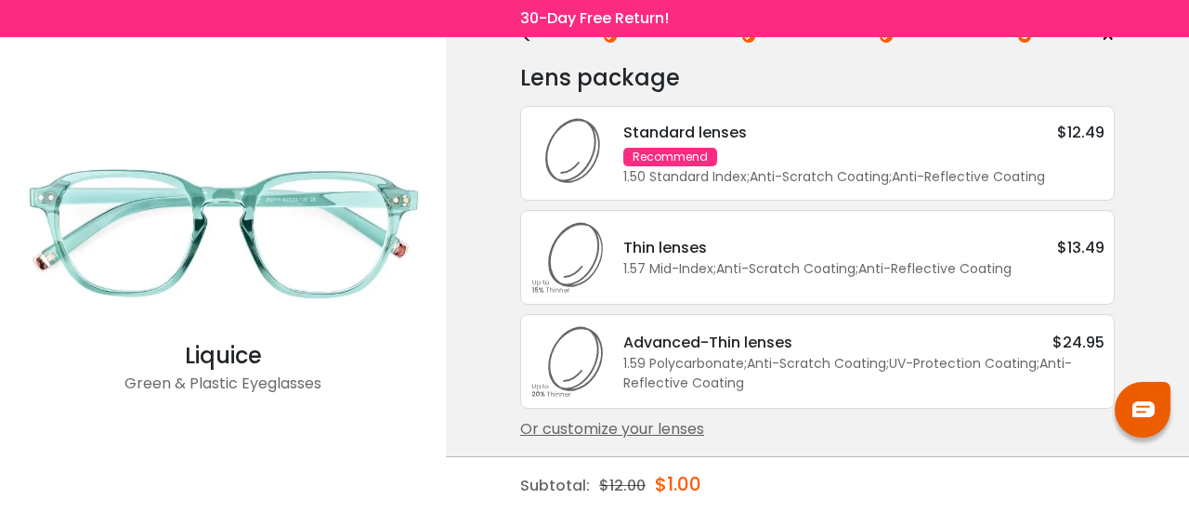
click at [666, 425] on div "Or customize your lenses" at bounding box center [817, 429] width 594 height 22
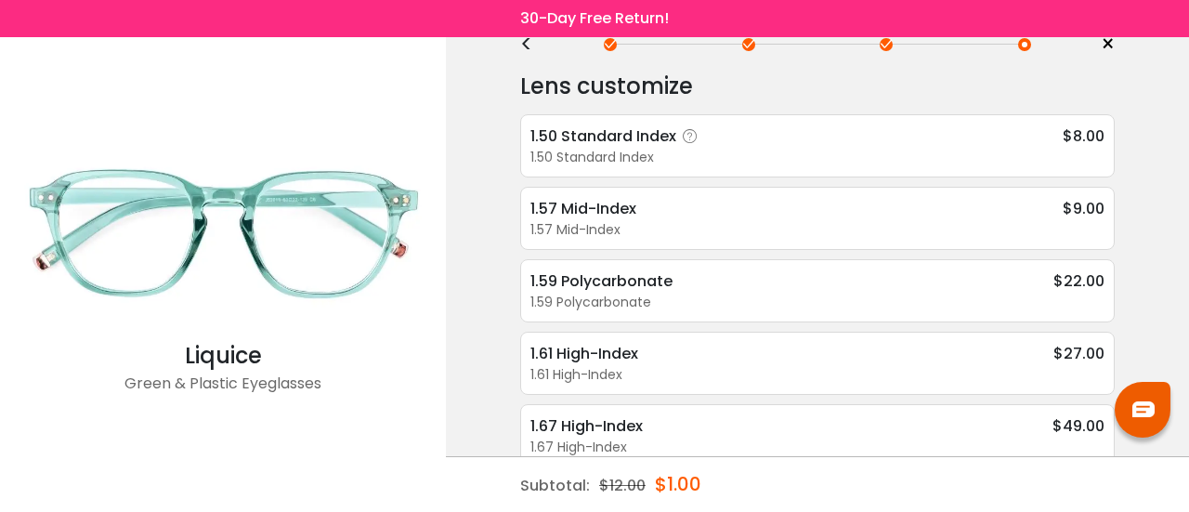
scroll to position [0, 0]
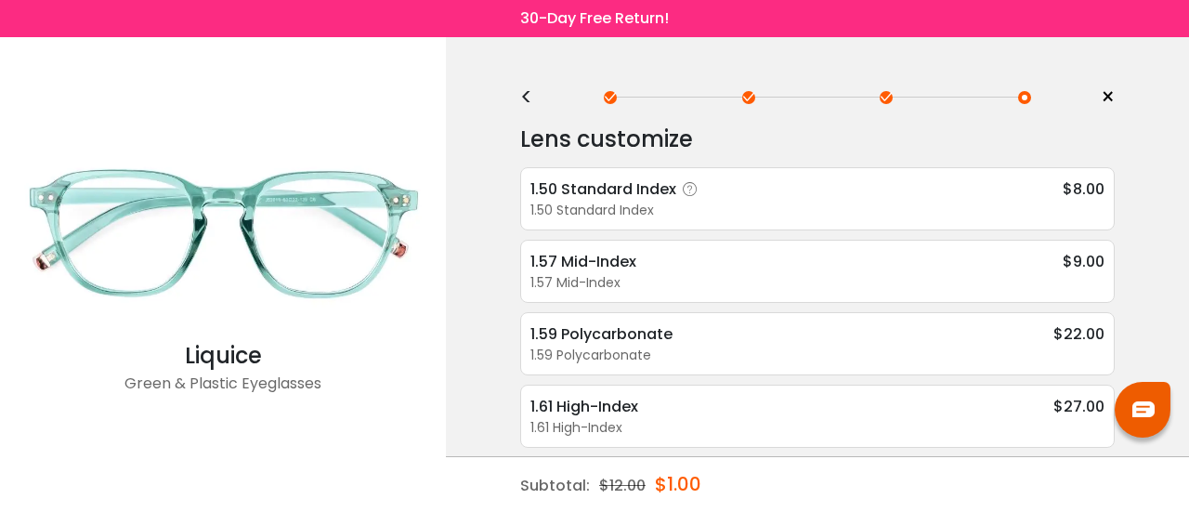
click at [780, 178] on div "1.50 Standard Index $8.00" at bounding box center [817, 188] width 574 height 23
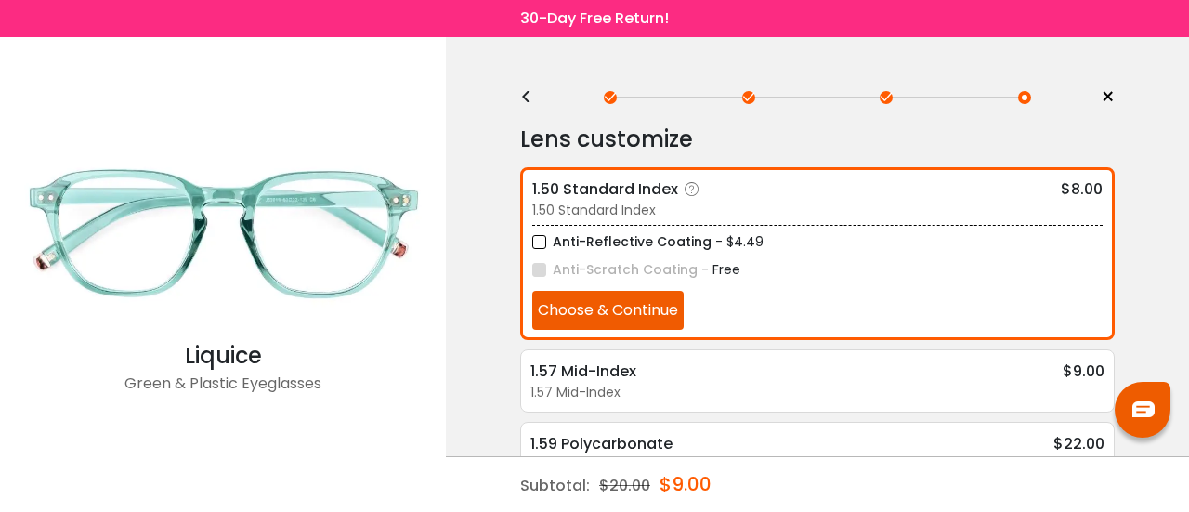
click at [637, 295] on button "Choose & Continue" at bounding box center [607, 310] width 151 height 39
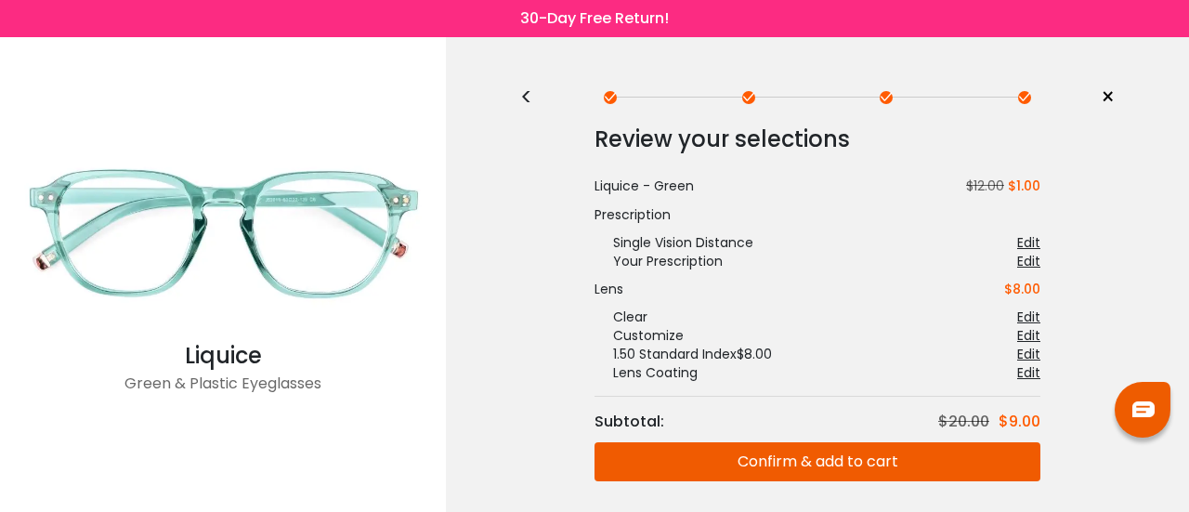
scroll to position [71, 0]
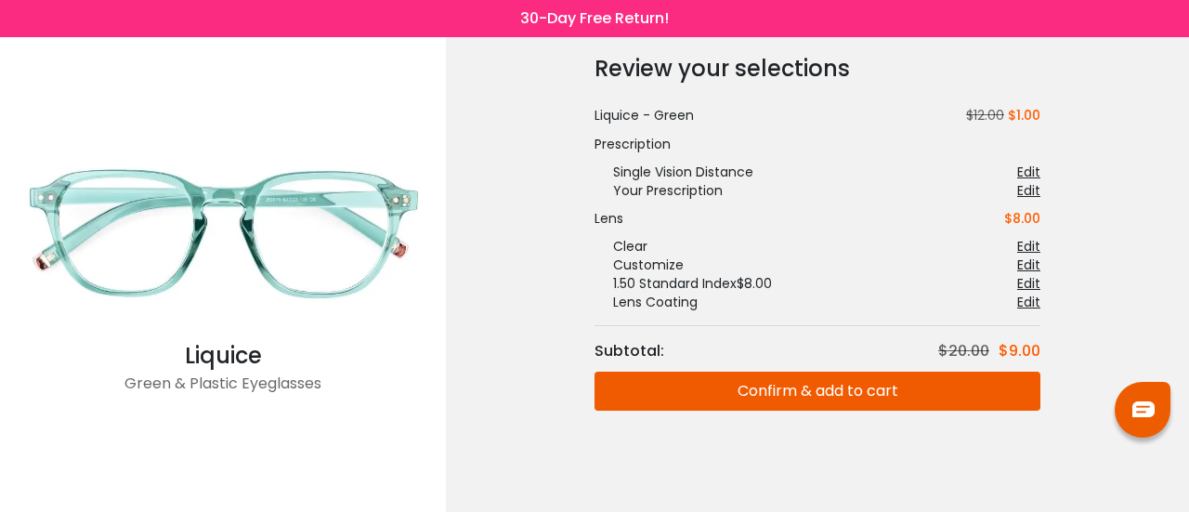
click at [761, 400] on button "Confirm & add to cart" at bounding box center [817, 390] width 446 height 39
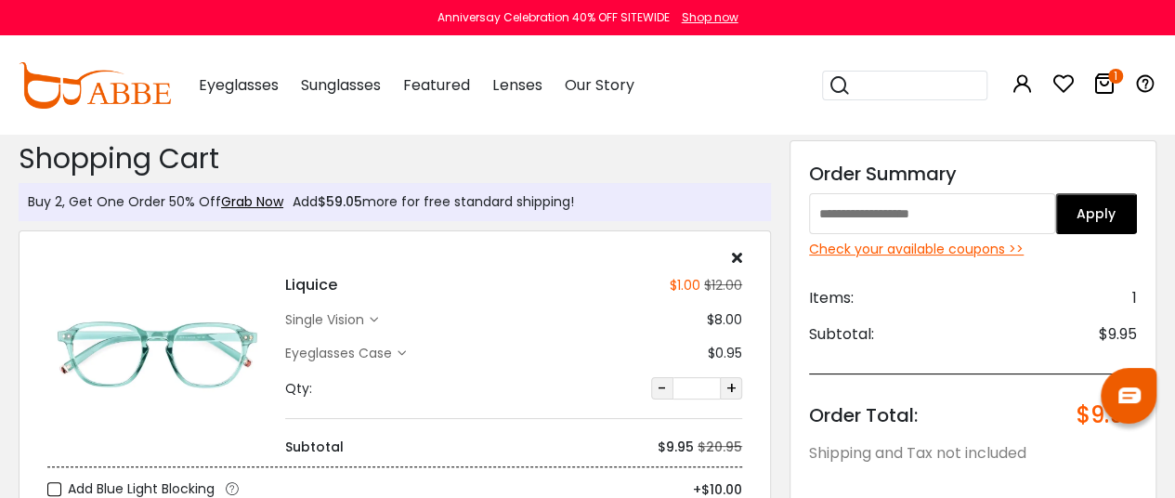
click at [920, 214] on input "text" at bounding box center [932, 213] width 246 height 41
type input "*"
type input "********"
click at [1080, 201] on button "Apply" at bounding box center [1096, 213] width 82 height 41
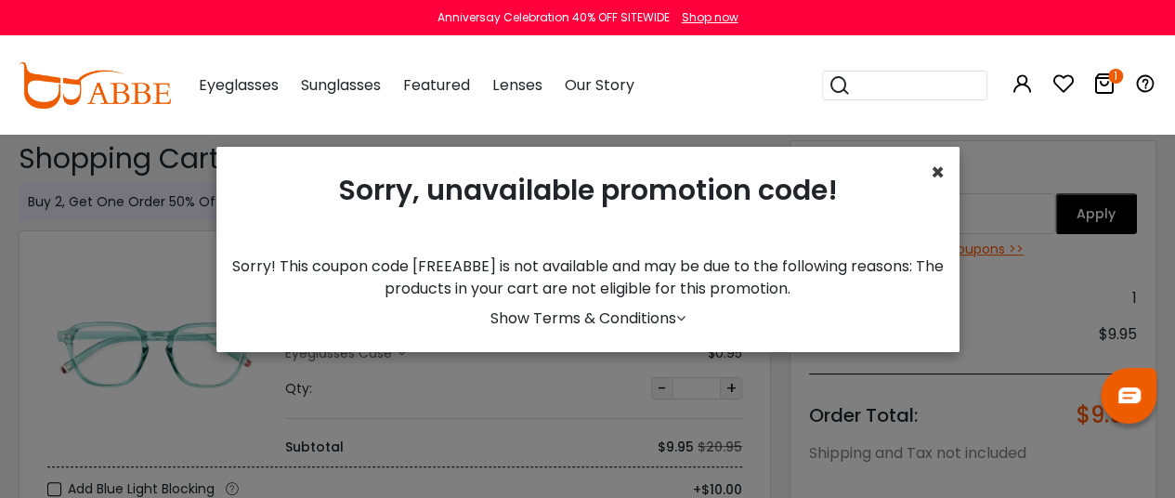
click at [921, 188] on div "× Sorry, unavailable promotion code! Sorry! This coupon code [FREEABBE] is not …" at bounding box center [587, 249] width 743 height 205
click at [930, 161] on span "×" at bounding box center [937, 172] width 14 height 31
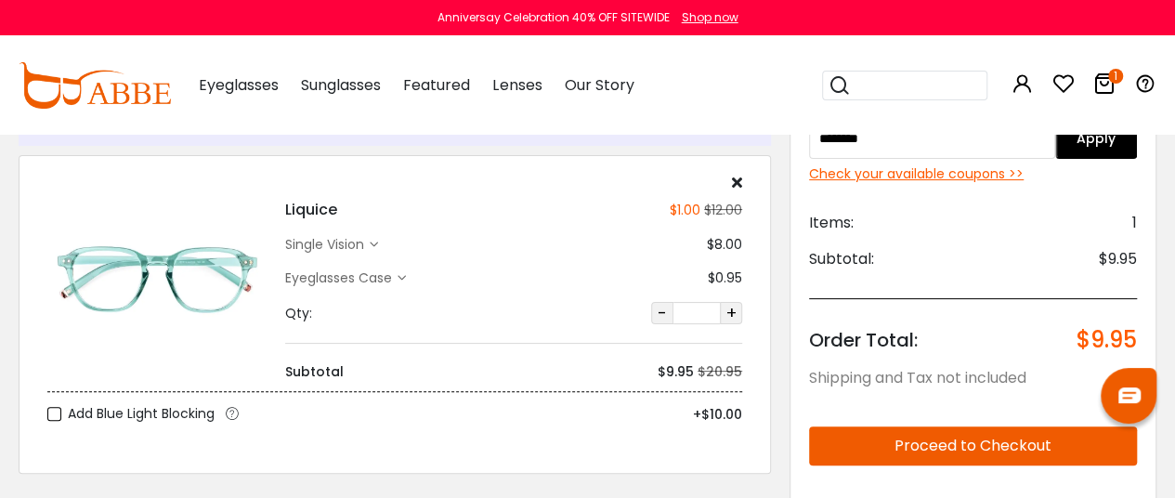
scroll to position [0, 0]
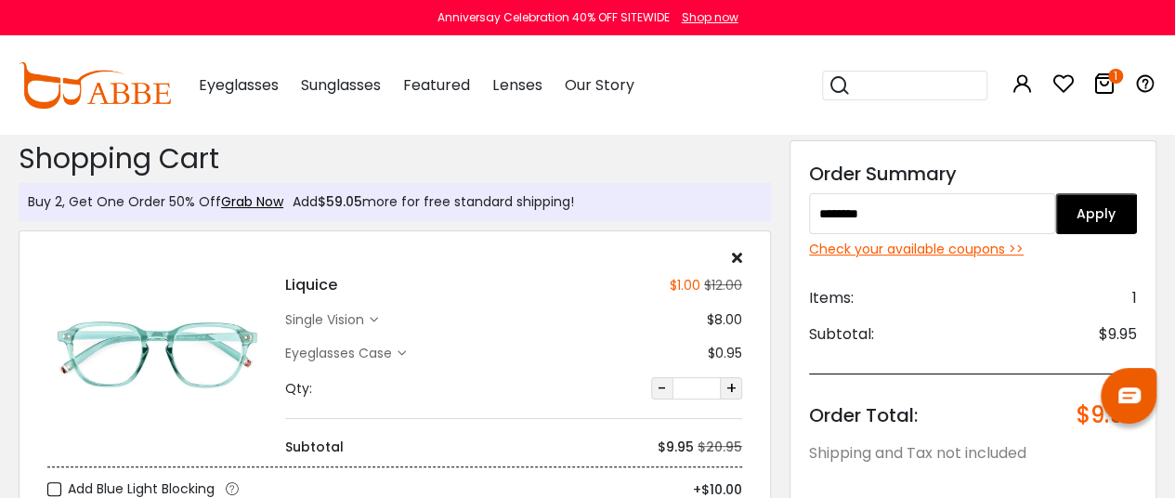
click at [732, 255] on icon at bounding box center [737, 257] width 10 height 15
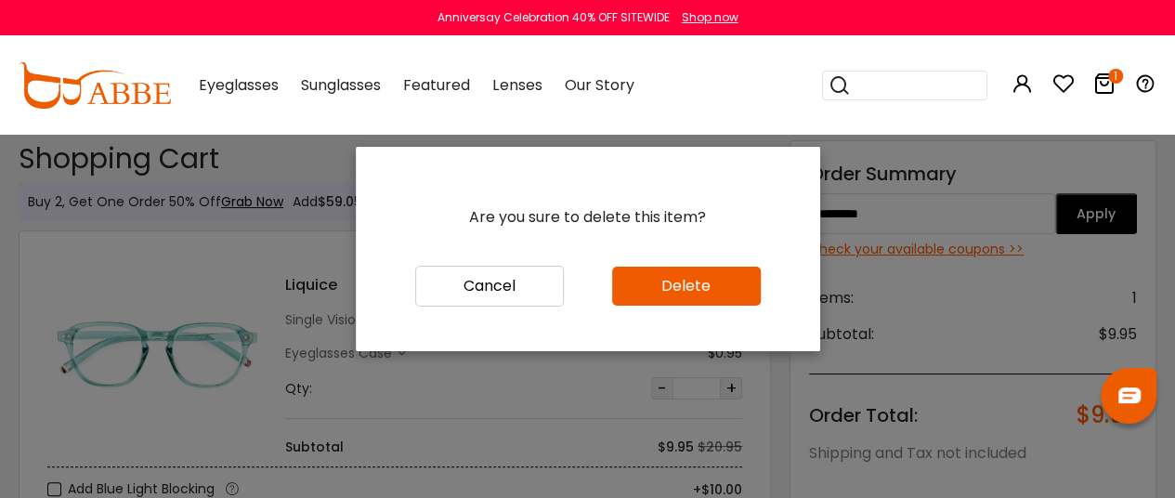
click at [680, 287] on button "Delete" at bounding box center [686, 285] width 149 height 39
